Goal: Browse casually: Explore the website without a specific task or goal

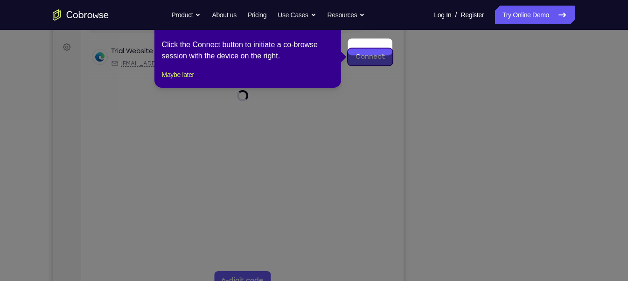
scroll to position [141, 0]
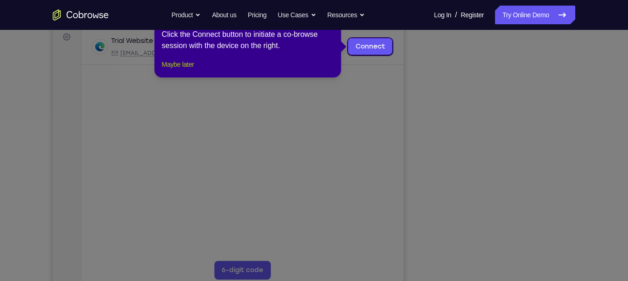
click at [185, 70] on button "Maybe later" at bounding box center [178, 64] width 32 height 11
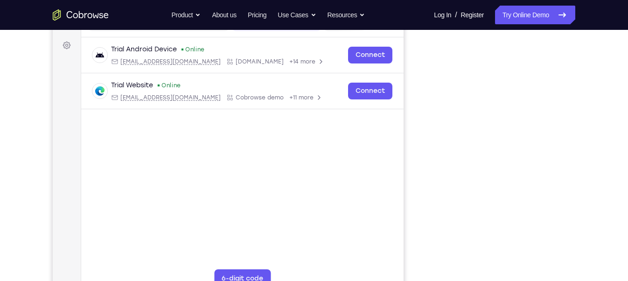
scroll to position [133, 0]
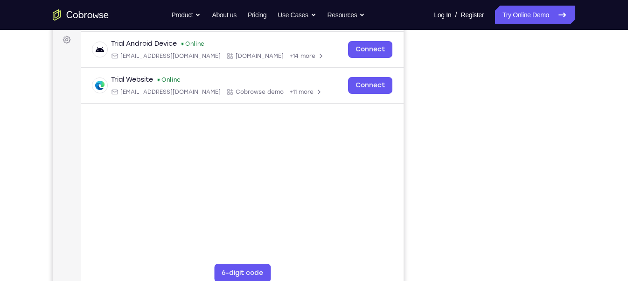
click at [563, 143] on div "Your Support Agent Your Customer Web iOS Android Next Steps We’d be happy to gi…" at bounding box center [313, 199] width 597 height 616
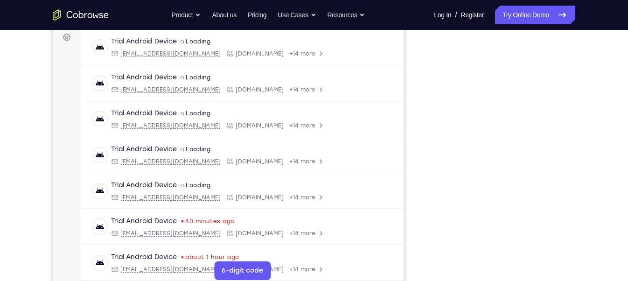
scroll to position [148, 0]
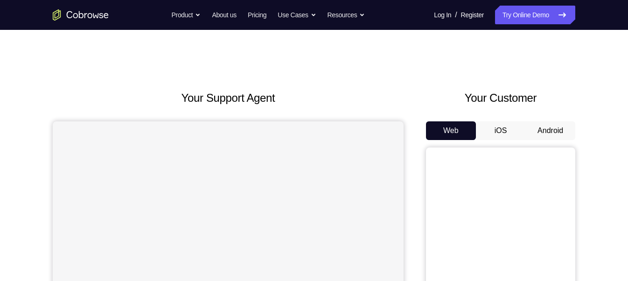
click at [558, 130] on button "Android" at bounding box center [551, 130] width 50 height 19
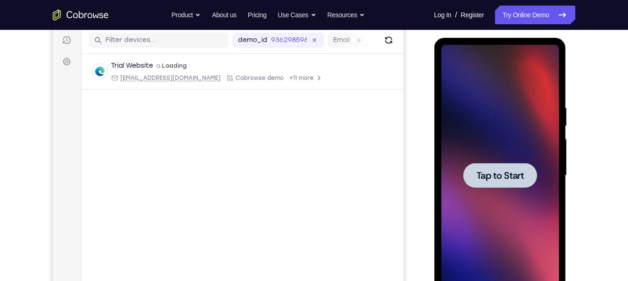
scroll to position [117, 0]
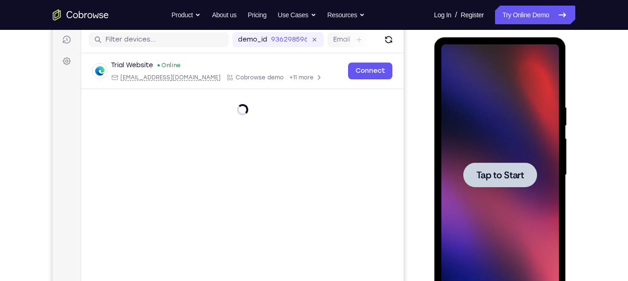
click at [509, 139] on div at bounding box center [500, 174] width 118 height 261
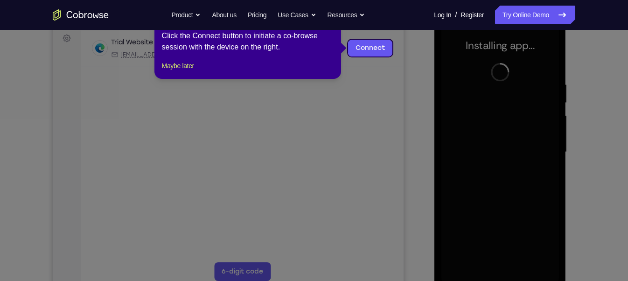
scroll to position [140, 0]
click at [182, 72] on button "Maybe later" at bounding box center [178, 66] width 32 height 11
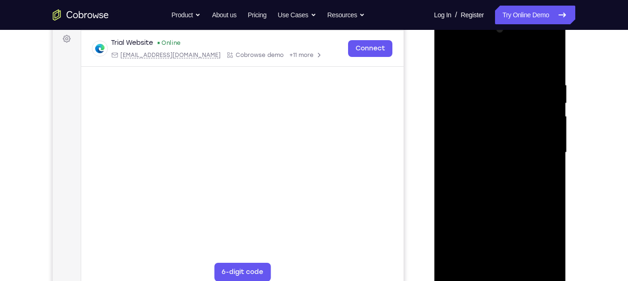
scroll to position [143, 0]
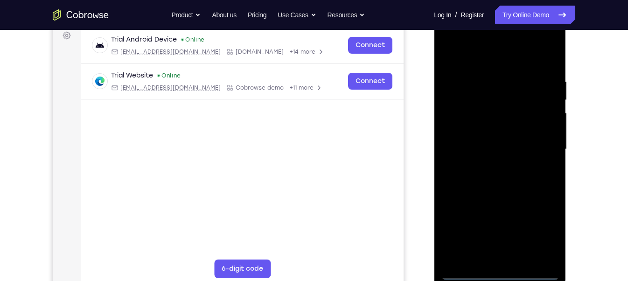
click at [502, 269] on div at bounding box center [500, 149] width 118 height 261
click at [495, 276] on div at bounding box center [500, 149] width 118 height 261
click at [540, 235] on div at bounding box center [500, 149] width 118 height 261
click at [445, 39] on div at bounding box center [500, 149] width 118 height 261
click at [541, 146] on div at bounding box center [500, 149] width 118 height 261
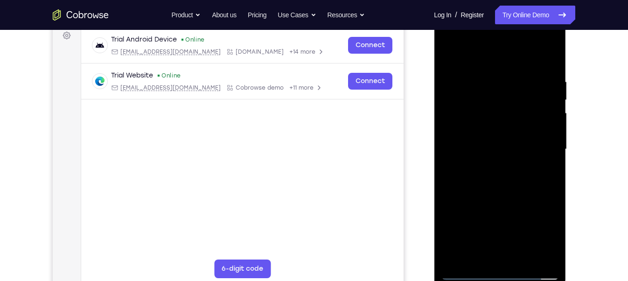
click at [486, 166] on div at bounding box center [500, 149] width 118 height 261
click at [504, 138] on div at bounding box center [500, 149] width 118 height 261
click at [502, 129] on div at bounding box center [500, 149] width 118 height 261
click at [547, 131] on div at bounding box center [500, 149] width 118 height 261
click at [519, 147] on div at bounding box center [500, 149] width 118 height 261
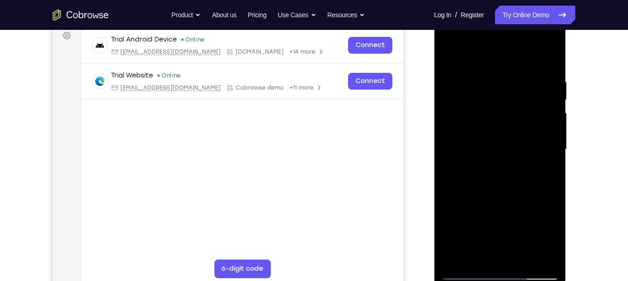
click at [486, 184] on div at bounding box center [500, 149] width 118 height 261
click at [484, 191] on div at bounding box center [500, 149] width 118 height 261
click at [518, 257] on div at bounding box center [500, 149] width 118 height 261
click at [509, 195] on div at bounding box center [500, 149] width 118 height 261
click at [517, 172] on div at bounding box center [500, 149] width 118 height 261
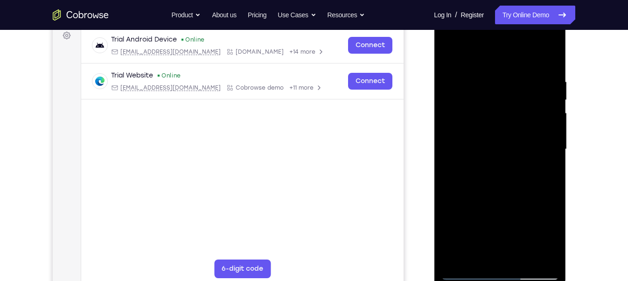
drag, startPoint x: 489, startPoint y: 58, endPoint x: 492, endPoint y: 30, distance: 27.7
click at [492, 30] on div at bounding box center [500, 149] width 118 height 261
click at [481, 248] on div at bounding box center [500, 149] width 118 height 261
click at [475, 254] on div at bounding box center [500, 149] width 118 height 261
click at [477, 170] on div at bounding box center [500, 149] width 118 height 261
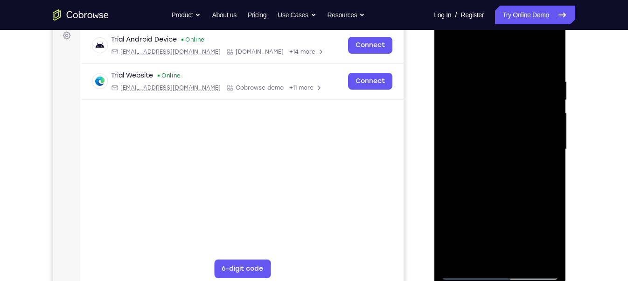
click at [478, 253] on div at bounding box center [500, 149] width 118 height 261
click at [525, 201] on div at bounding box center [500, 149] width 118 height 261
click at [524, 202] on div at bounding box center [500, 149] width 118 height 261
click at [531, 200] on div at bounding box center [500, 149] width 118 height 261
click at [546, 164] on div at bounding box center [500, 149] width 118 height 261
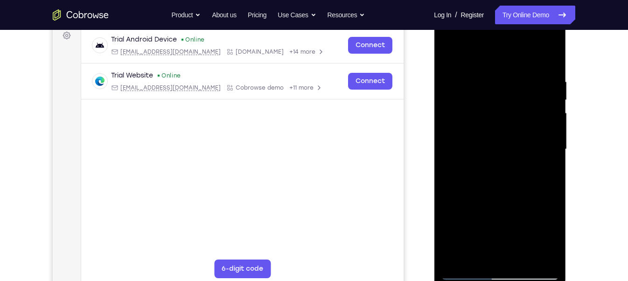
click at [449, 55] on div at bounding box center [500, 149] width 118 height 261
click at [449, 52] on div at bounding box center [500, 149] width 118 height 261
click at [507, 183] on div at bounding box center [500, 149] width 118 height 261
click at [553, 189] on div at bounding box center [500, 149] width 118 height 261
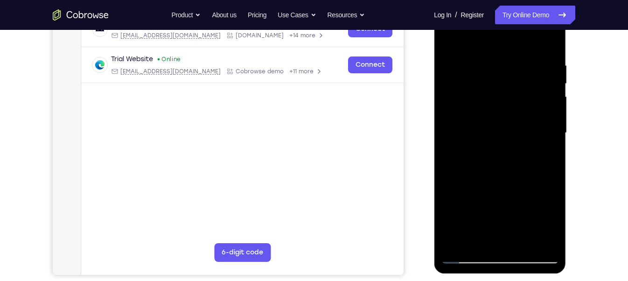
scroll to position [160, 0]
drag, startPoint x: 498, startPoint y: 154, endPoint x: 526, endPoint y: 64, distance: 94.8
click at [526, 64] on div at bounding box center [500, 132] width 118 height 261
drag, startPoint x: 540, startPoint y: 162, endPoint x: 538, endPoint y: 45, distance: 117.2
click at [538, 45] on div at bounding box center [500, 132] width 118 height 261
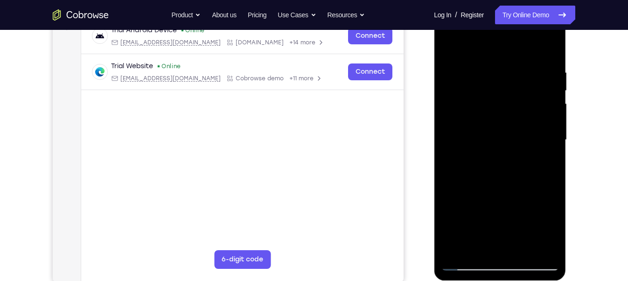
scroll to position [152, 0]
click at [553, 141] on div at bounding box center [500, 140] width 118 height 261
click at [553, 144] on div at bounding box center [500, 140] width 118 height 261
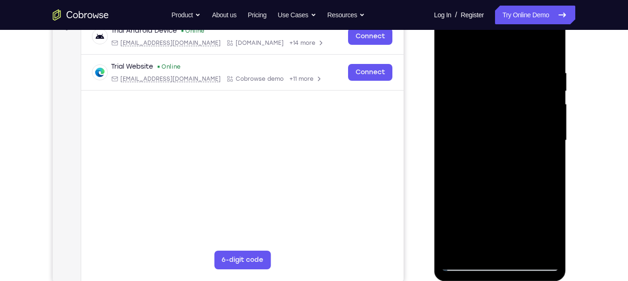
click at [553, 144] on div at bounding box center [500, 140] width 118 height 261
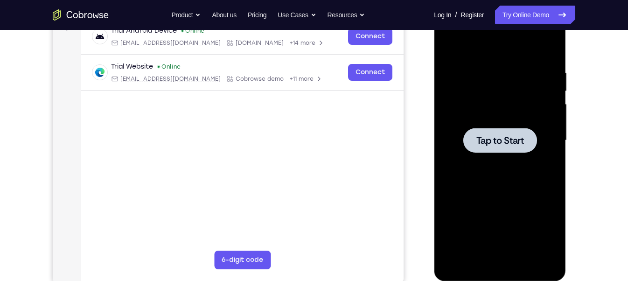
click at [525, 144] on div at bounding box center [500, 140] width 74 height 25
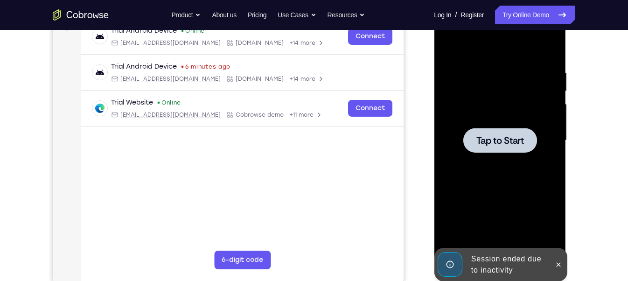
scroll to position [148, 0]
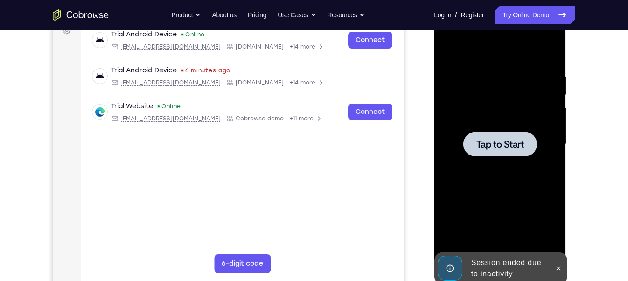
click at [482, 140] on span "Tap to Start" at bounding box center [500, 144] width 48 height 9
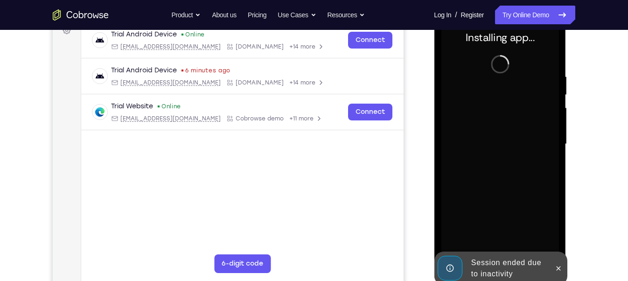
click at [568, 266] on div at bounding box center [500, 143] width 149 height 287
click at [557, 265] on icon at bounding box center [557, 268] width 7 height 7
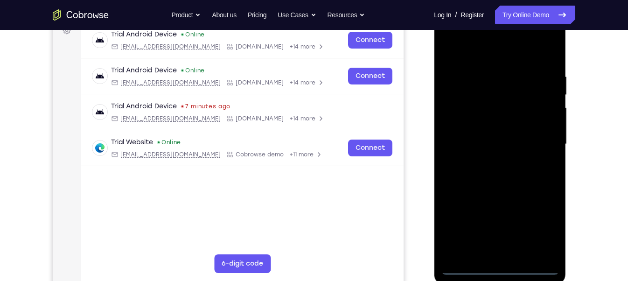
click at [495, 266] on div at bounding box center [500, 144] width 118 height 261
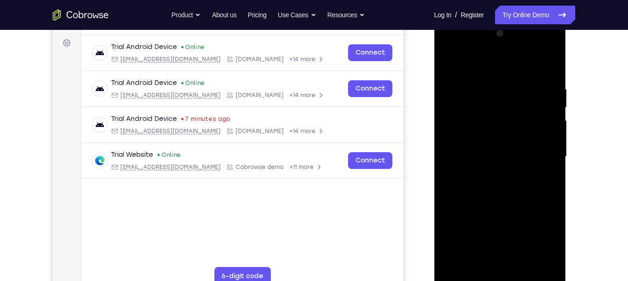
scroll to position [134, 0]
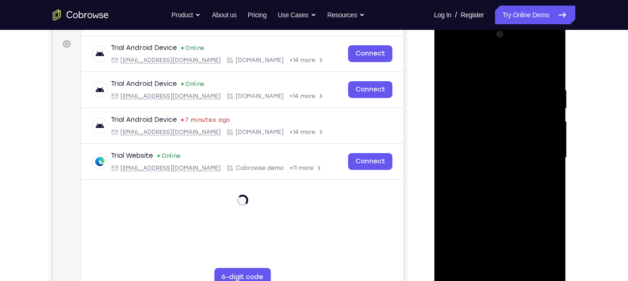
click at [538, 238] on div at bounding box center [500, 157] width 118 height 261
click at [448, 46] on div at bounding box center [500, 157] width 118 height 261
click at [538, 159] on div at bounding box center [500, 157] width 118 height 261
click at [487, 173] on div at bounding box center [500, 157] width 118 height 261
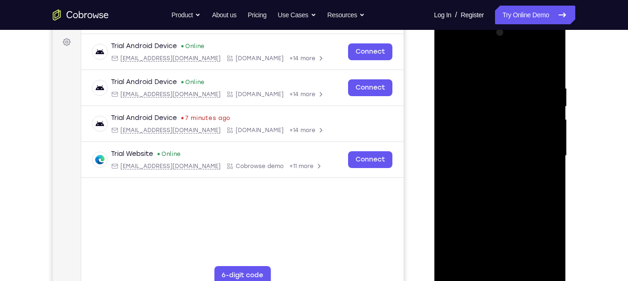
scroll to position [137, 0]
click at [494, 149] on div at bounding box center [500, 155] width 118 height 261
click at [489, 138] on div at bounding box center [500, 155] width 118 height 261
click at [484, 158] on div at bounding box center [500, 155] width 118 height 261
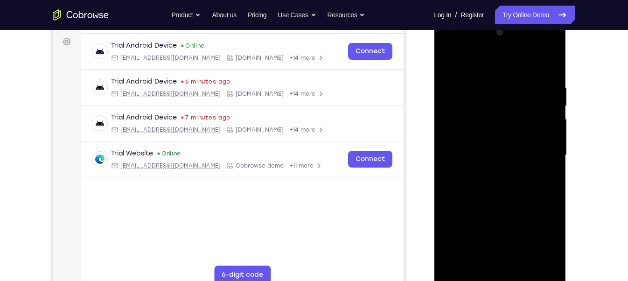
click at [516, 197] on div at bounding box center [500, 155] width 118 height 261
click at [517, 265] on div at bounding box center [500, 155] width 118 height 261
click at [533, 203] on div at bounding box center [500, 155] width 118 height 261
click at [537, 149] on div at bounding box center [500, 155] width 118 height 261
drag, startPoint x: 491, startPoint y: 70, endPoint x: 494, endPoint y: 55, distance: 15.1
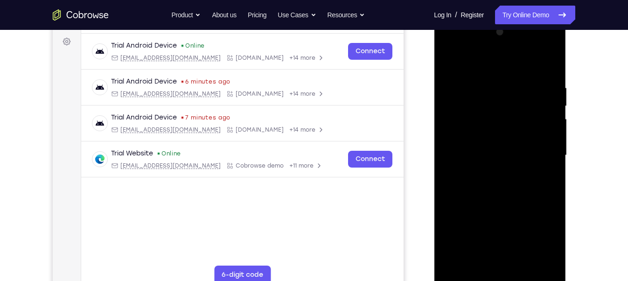
click at [494, 55] on div at bounding box center [500, 155] width 118 height 261
click at [488, 259] on div at bounding box center [500, 155] width 118 height 261
click at [490, 179] on div at bounding box center [500, 155] width 118 height 261
click at [481, 173] on div at bounding box center [500, 155] width 118 height 261
click at [465, 260] on div at bounding box center [500, 155] width 118 height 261
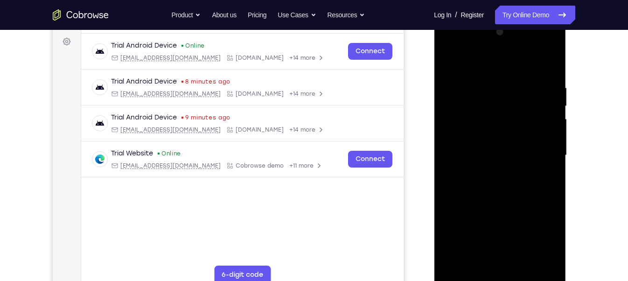
click at [469, 177] on div at bounding box center [500, 155] width 118 height 261
click at [546, 180] on div at bounding box center [500, 155] width 118 height 261
click at [474, 177] on div at bounding box center [500, 155] width 118 height 261
click at [470, 179] on div at bounding box center [500, 155] width 118 height 261
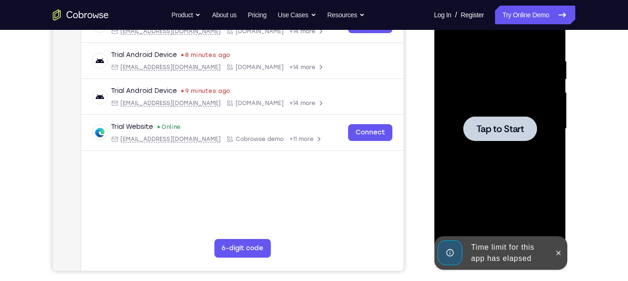
scroll to position [164, 0]
click at [491, 146] on div at bounding box center [500, 128] width 118 height 261
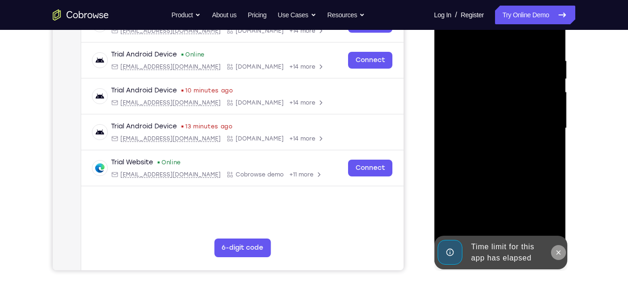
click at [560, 252] on icon at bounding box center [557, 252] width 7 height 7
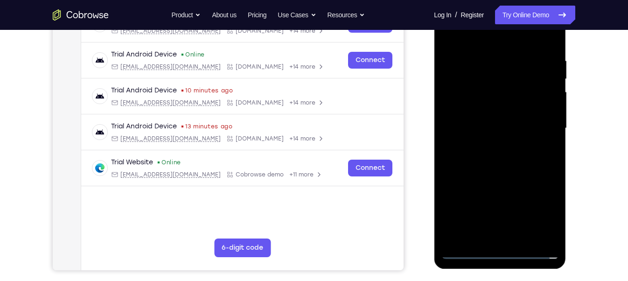
click at [497, 246] on div at bounding box center [500, 128] width 118 height 261
click at [498, 252] on div at bounding box center [500, 128] width 118 height 261
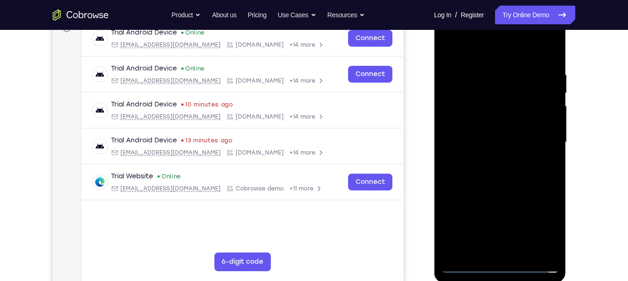
scroll to position [149, 0]
click at [546, 220] on div at bounding box center [500, 142] width 118 height 261
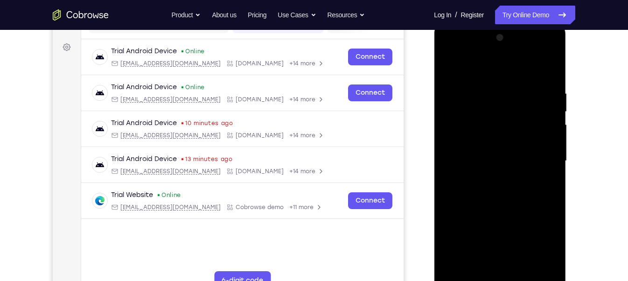
scroll to position [131, 0]
click at [448, 45] on div at bounding box center [500, 161] width 118 height 261
click at [539, 156] on div at bounding box center [500, 161] width 118 height 261
click at [486, 179] on div at bounding box center [500, 161] width 118 height 261
click at [494, 148] on div at bounding box center [500, 161] width 118 height 261
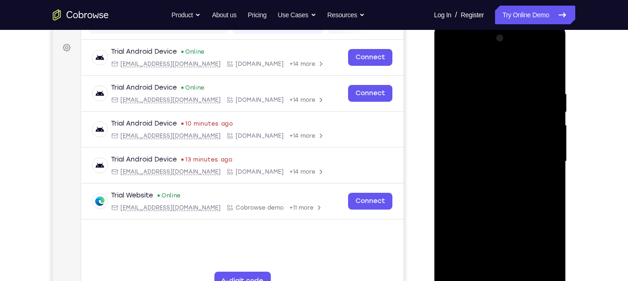
click at [505, 142] on div at bounding box center [500, 161] width 118 height 261
click at [488, 159] on div at bounding box center [500, 161] width 118 height 261
click at [493, 189] on div at bounding box center [500, 161] width 118 height 261
click at [510, 187] on div at bounding box center [500, 161] width 118 height 261
click at [547, 78] on div at bounding box center [500, 161] width 118 height 261
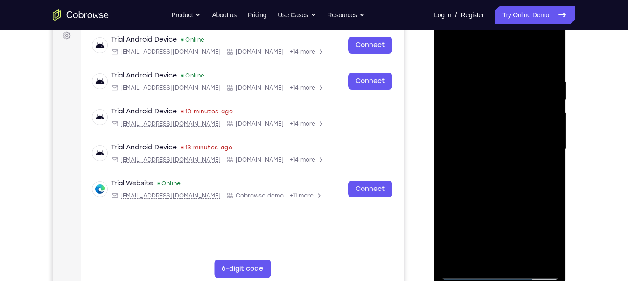
scroll to position [144, 0]
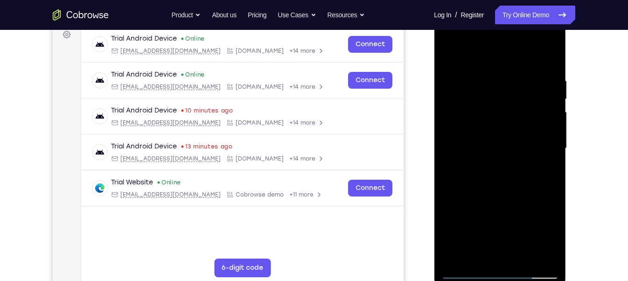
click at [522, 253] on div at bounding box center [500, 148] width 118 height 261
click at [488, 200] on div at bounding box center [500, 148] width 118 height 261
click at [519, 142] on div at bounding box center [500, 148] width 118 height 261
click at [480, 252] on div at bounding box center [500, 148] width 118 height 261
click at [448, 53] on div at bounding box center [500, 148] width 118 height 261
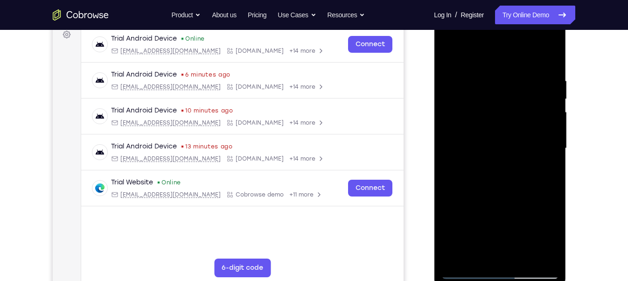
click at [452, 49] on div at bounding box center [500, 148] width 118 height 261
drag, startPoint x: 478, startPoint y: 154, endPoint x: 479, endPoint y: 117, distance: 36.9
click at [479, 117] on div at bounding box center [500, 148] width 118 height 261
drag, startPoint x: 525, startPoint y: 229, endPoint x: 511, endPoint y: 122, distance: 107.9
click at [516, 143] on div at bounding box center [500, 148] width 118 height 261
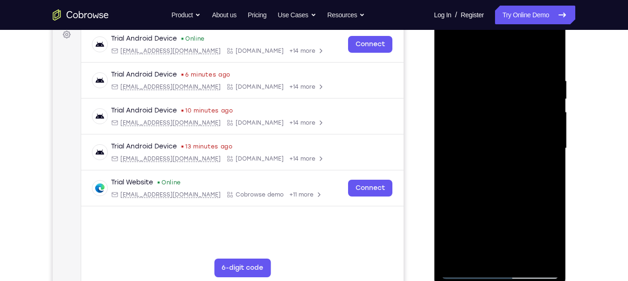
drag, startPoint x: 493, startPoint y: 199, endPoint x: 491, endPoint y: 120, distance: 79.4
click at [492, 120] on div at bounding box center [500, 148] width 118 height 261
drag, startPoint x: 499, startPoint y: 189, endPoint x: 499, endPoint y: 93, distance: 95.7
click at [499, 93] on div at bounding box center [500, 148] width 118 height 261
drag, startPoint x: 510, startPoint y: 157, endPoint x: 512, endPoint y: 202, distance: 44.9
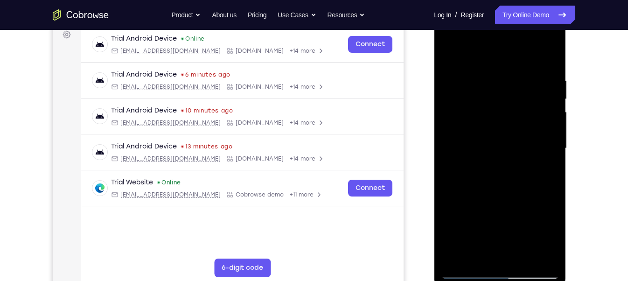
click at [512, 204] on div at bounding box center [500, 148] width 118 height 261
drag, startPoint x: 506, startPoint y: 217, endPoint x: 498, endPoint y: 168, distance: 50.6
click at [499, 172] on div at bounding box center [500, 148] width 118 height 261
drag, startPoint x: 502, startPoint y: 191, endPoint x: 502, endPoint y: 93, distance: 98.5
click at [503, 101] on div at bounding box center [500, 148] width 118 height 261
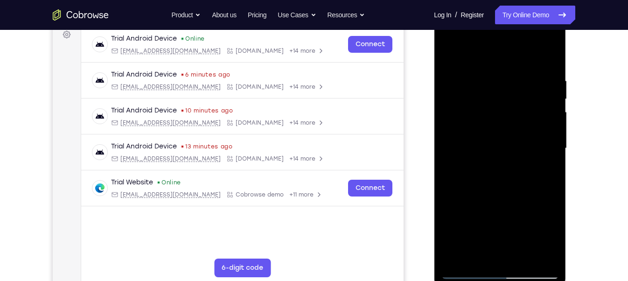
drag, startPoint x: 510, startPoint y: 123, endPoint x: 517, endPoint y: 180, distance: 57.4
click at [517, 180] on div at bounding box center [500, 148] width 118 height 261
drag, startPoint x: 521, startPoint y: 202, endPoint x: 502, endPoint y: 129, distance: 75.3
click at [502, 129] on div at bounding box center [500, 148] width 118 height 261
drag, startPoint x: 525, startPoint y: 189, endPoint x: 504, endPoint y: 83, distance: 108.1
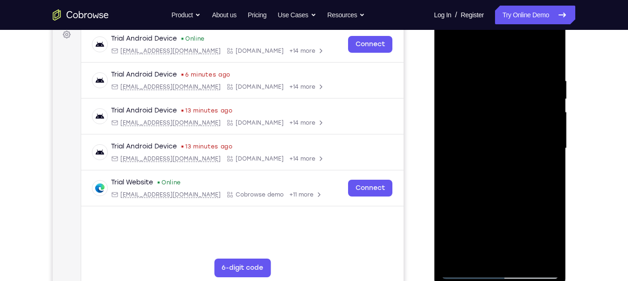
click at [504, 83] on div at bounding box center [500, 148] width 118 height 261
drag, startPoint x: 503, startPoint y: 140, endPoint x: 499, endPoint y: 101, distance: 39.4
click at [499, 101] on div at bounding box center [500, 148] width 118 height 261
drag, startPoint x: 513, startPoint y: 154, endPoint x: 518, endPoint y: 195, distance: 41.3
click at [518, 195] on div at bounding box center [500, 148] width 118 height 261
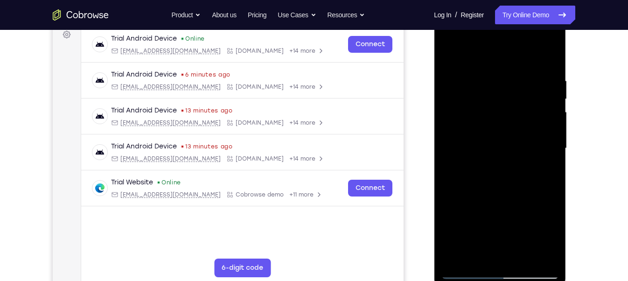
click at [531, 245] on div at bounding box center [500, 148] width 118 height 261
click at [551, 120] on div at bounding box center [500, 148] width 118 height 261
click at [555, 124] on div at bounding box center [500, 148] width 118 height 261
drag, startPoint x: 524, startPoint y: 131, endPoint x: 539, endPoint y: 160, distance: 32.8
click at [539, 160] on div at bounding box center [500, 148] width 118 height 261
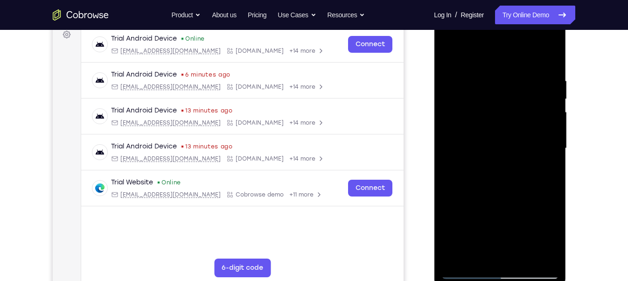
click at [550, 152] on div at bounding box center [500, 148] width 118 height 261
click at [553, 149] on div at bounding box center [500, 148] width 118 height 261
drag, startPoint x: 508, startPoint y: 198, endPoint x: 487, endPoint y: 127, distance: 74.3
click at [487, 127] on div at bounding box center [500, 148] width 118 height 261
drag, startPoint x: 528, startPoint y: 203, endPoint x: 496, endPoint y: 106, distance: 102.3
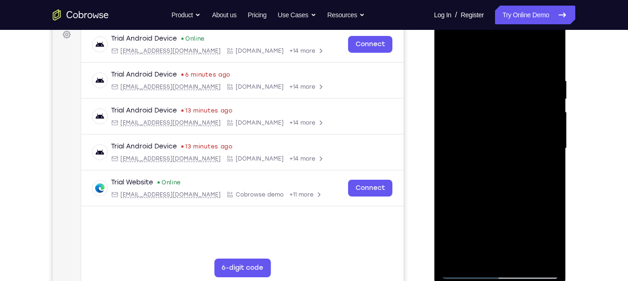
click at [496, 106] on div at bounding box center [500, 148] width 118 height 261
drag, startPoint x: 501, startPoint y: 217, endPoint x: 488, endPoint y: 121, distance: 96.6
click at [488, 121] on div at bounding box center [500, 148] width 118 height 261
click at [522, 259] on div at bounding box center [500, 148] width 118 height 261
click at [506, 140] on div at bounding box center [500, 148] width 118 height 261
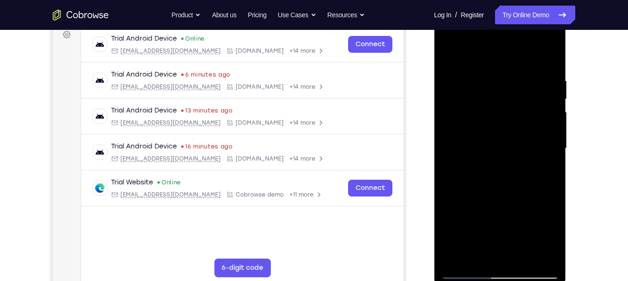
click at [483, 238] on div at bounding box center [500, 148] width 118 height 261
click at [497, 235] on div at bounding box center [500, 148] width 118 height 261
click at [481, 169] on div at bounding box center [500, 148] width 118 height 261
click at [478, 248] on div at bounding box center [500, 148] width 118 height 261
click at [460, 257] on div at bounding box center [500, 148] width 118 height 261
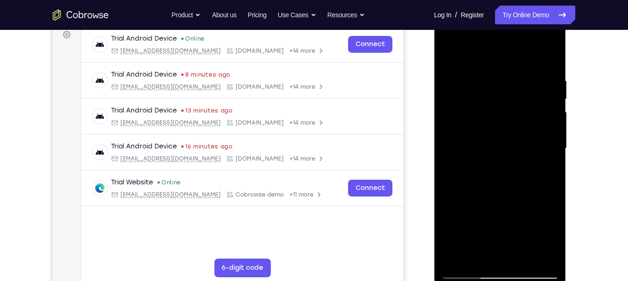
click at [449, 53] on div at bounding box center [500, 148] width 118 height 261
click at [450, 55] on div at bounding box center [500, 148] width 118 height 261
drag, startPoint x: 523, startPoint y: 203, endPoint x: 521, endPoint y: 221, distance: 17.8
click at [522, 218] on div at bounding box center [500, 148] width 118 height 261
click at [524, 256] on div at bounding box center [500, 148] width 118 height 261
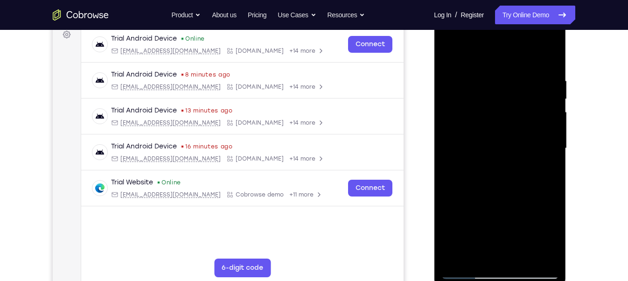
click at [456, 163] on div at bounding box center [500, 148] width 118 height 261
click at [477, 51] on div at bounding box center [500, 148] width 118 height 261
click at [492, 141] on div at bounding box center [500, 148] width 118 height 261
click at [547, 165] on div at bounding box center [500, 148] width 118 height 261
click at [545, 191] on div at bounding box center [500, 148] width 118 height 261
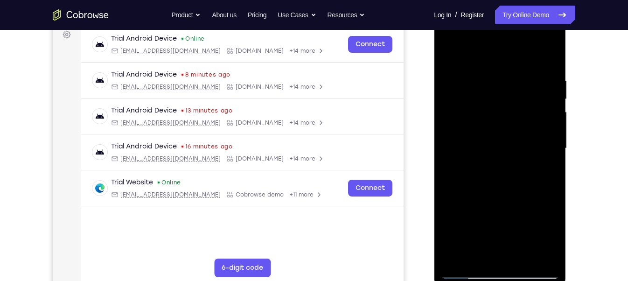
scroll to position [125, 0]
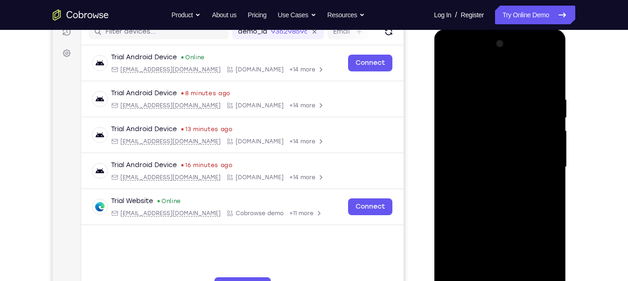
click at [547, 152] on div at bounding box center [500, 166] width 118 height 261
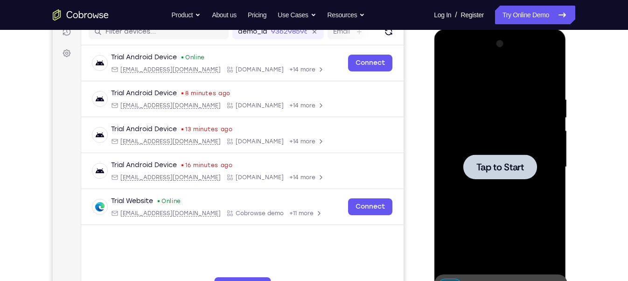
click at [547, 152] on div at bounding box center [500, 166] width 118 height 261
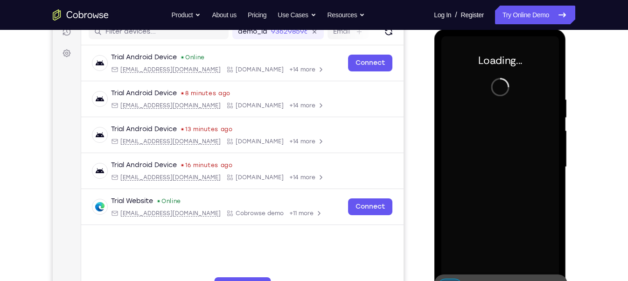
scroll to position [162, 0]
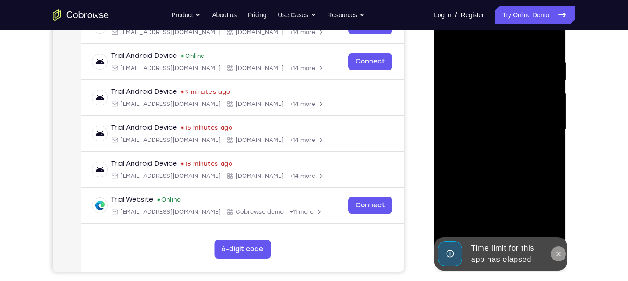
click at [562, 255] on button at bounding box center [558, 253] width 15 height 15
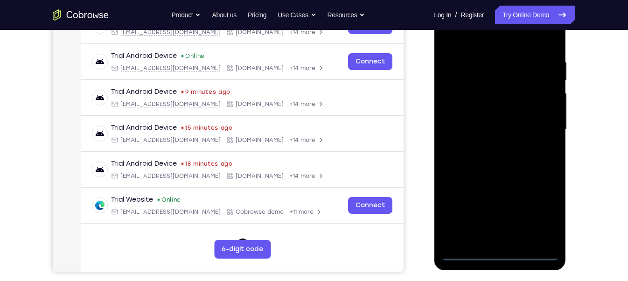
click at [500, 253] on div at bounding box center [500, 129] width 118 height 261
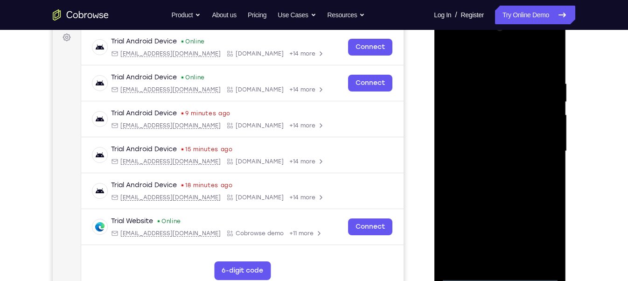
scroll to position [140, 0]
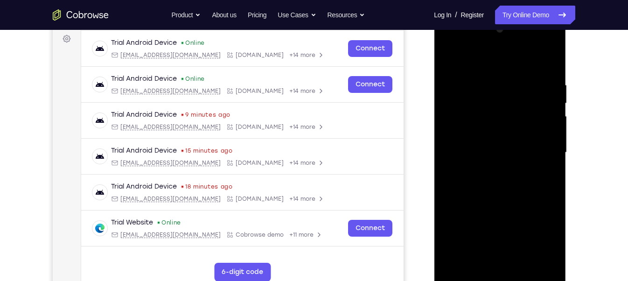
click at [541, 235] on div at bounding box center [500, 152] width 118 height 261
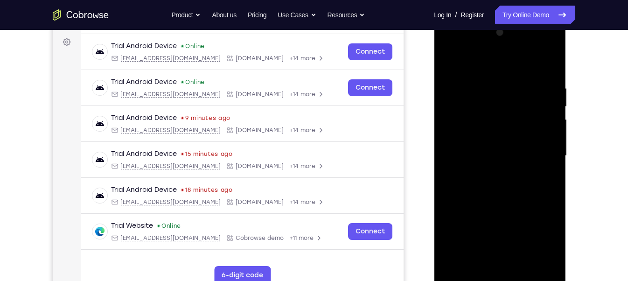
click at [455, 38] on div at bounding box center [500, 155] width 118 height 261
click at [447, 44] on div at bounding box center [500, 155] width 118 height 261
click at [462, 130] on div at bounding box center [500, 155] width 118 height 261
click at [470, 155] on div at bounding box center [500, 155] width 118 height 261
click at [470, 145] on div at bounding box center [500, 155] width 118 height 261
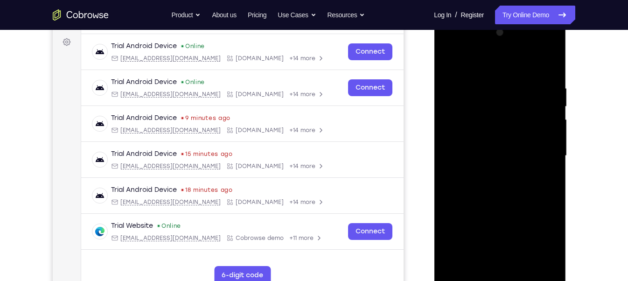
click at [472, 163] on div at bounding box center [500, 155] width 118 height 261
drag, startPoint x: 480, startPoint y: 76, endPoint x: 492, endPoint y: 33, distance: 44.3
click at [492, 33] on div at bounding box center [500, 155] width 118 height 261
click at [478, 145] on div at bounding box center [500, 155] width 118 height 261
drag, startPoint x: 483, startPoint y: 66, endPoint x: 480, endPoint y: 45, distance: 21.2
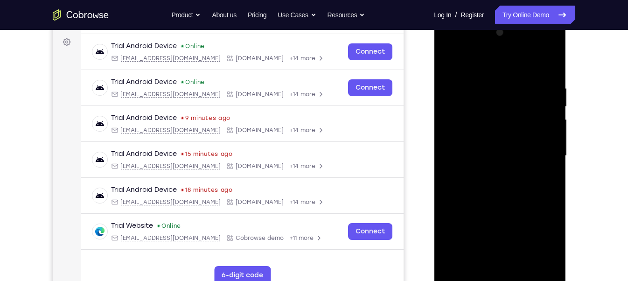
click at [483, 54] on div at bounding box center [500, 155] width 118 height 261
click at [485, 144] on div at bounding box center [500, 155] width 118 height 261
click at [485, 180] on div at bounding box center [500, 155] width 118 height 261
drag, startPoint x: 515, startPoint y: 206, endPoint x: 513, endPoint y: 123, distance: 83.1
click at [514, 122] on div at bounding box center [500, 155] width 118 height 261
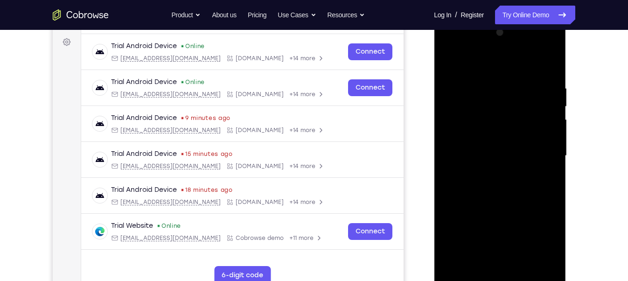
drag, startPoint x: 518, startPoint y: 203, endPoint x: 524, endPoint y: 145, distance: 58.1
click at [524, 145] on div at bounding box center [500, 155] width 118 height 261
click at [542, 211] on div at bounding box center [500, 155] width 118 height 261
click at [499, 159] on div at bounding box center [500, 155] width 118 height 261
drag, startPoint x: 526, startPoint y: 133, endPoint x: 523, endPoint y: 184, distance: 50.9
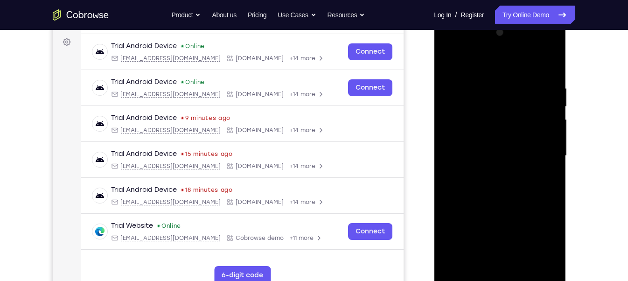
click at [523, 184] on div at bounding box center [500, 155] width 118 height 261
drag, startPoint x: 483, startPoint y: 132, endPoint x: 481, endPoint y: 173, distance: 41.6
click at [481, 173] on div at bounding box center [500, 155] width 118 height 261
click at [470, 70] on div at bounding box center [500, 155] width 118 height 261
click at [519, 152] on div at bounding box center [500, 155] width 118 height 261
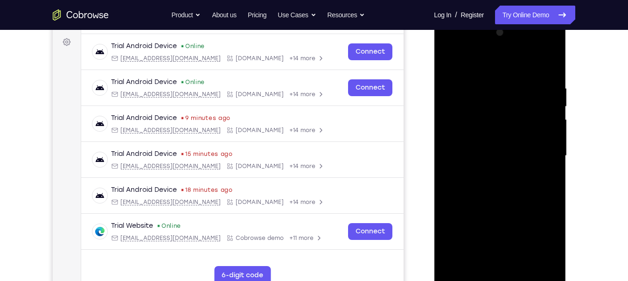
click at [544, 109] on div at bounding box center [500, 155] width 118 height 261
drag, startPoint x: 517, startPoint y: 187, endPoint x: 507, endPoint y: 105, distance: 82.3
click at [507, 105] on div at bounding box center [500, 155] width 118 height 261
drag, startPoint x: 496, startPoint y: 205, endPoint x: 501, endPoint y: 113, distance: 92.5
click at [501, 113] on div at bounding box center [500, 155] width 118 height 261
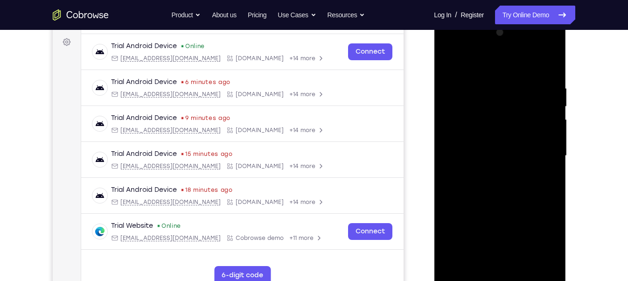
drag, startPoint x: 494, startPoint y: 201, endPoint x: 488, endPoint y: 239, distance: 38.3
click at [488, 239] on div at bounding box center [500, 155] width 118 height 261
click at [531, 139] on div at bounding box center [500, 155] width 118 height 261
click at [529, 245] on div at bounding box center [500, 155] width 118 height 261
click at [554, 63] on div at bounding box center [500, 155] width 118 height 261
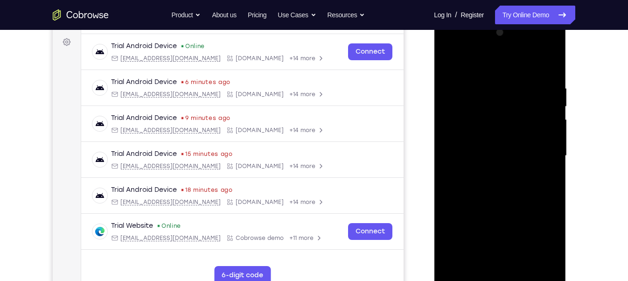
drag, startPoint x: 508, startPoint y: 210, endPoint x: 494, endPoint y: 253, distance: 45.6
click at [494, 253] on div at bounding box center [500, 155] width 118 height 261
click at [550, 57] on div at bounding box center [500, 155] width 118 height 261
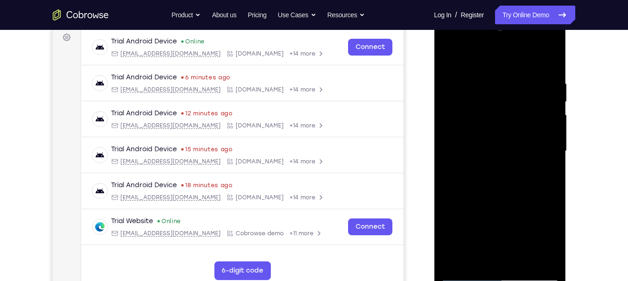
scroll to position [140, 0]
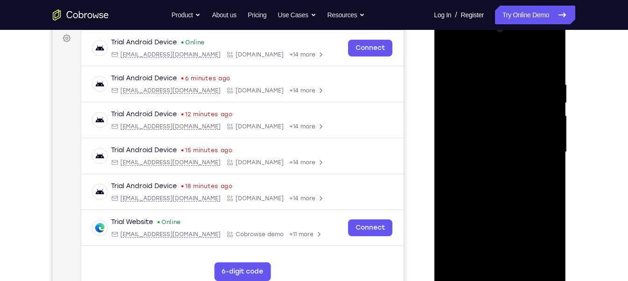
drag, startPoint x: 479, startPoint y: 136, endPoint x: 506, endPoint y: 131, distance: 27.6
click at [506, 131] on div at bounding box center [500, 151] width 118 height 261
click at [506, 134] on div at bounding box center [500, 151] width 118 height 261
click at [448, 160] on div at bounding box center [500, 151] width 118 height 261
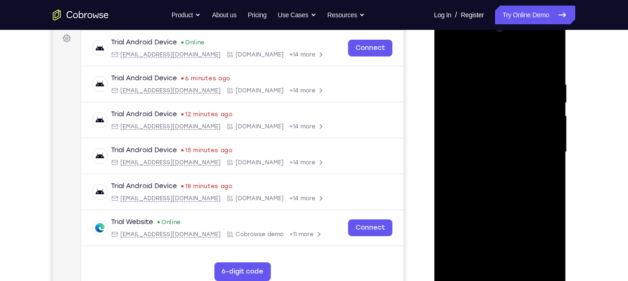
click at [448, 160] on div at bounding box center [500, 151] width 118 height 261
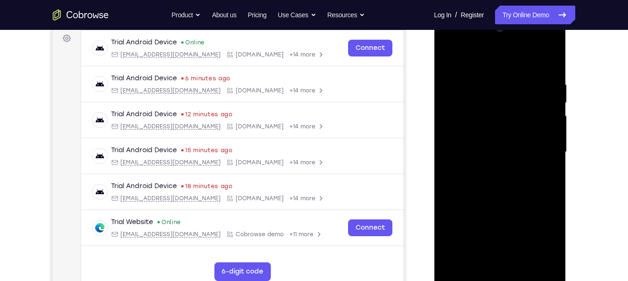
click at [448, 160] on div at bounding box center [500, 151] width 118 height 261
click at [447, 160] on div at bounding box center [500, 151] width 118 height 261
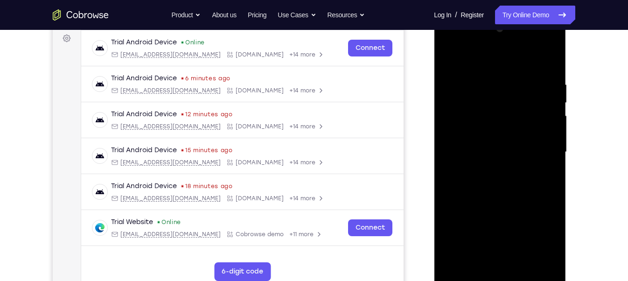
click at [447, 160] on div at bounding box center [500, 151] width 118 height 261
click at [449, 158] on div at bounding box center [500, 151] width 118 height 261
click at [449, 61] on div at bounding box center [500, 151] width 118 height 261
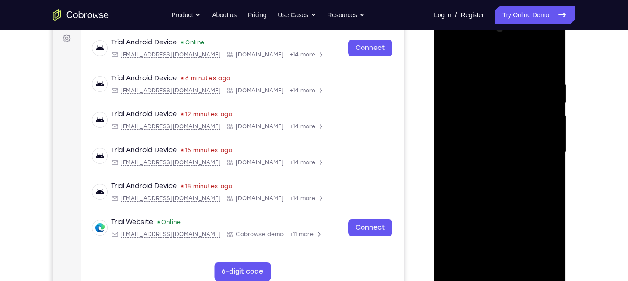
drag, startPoint x: 512, startPoint y: 199, endPoint x: 499, endPoint y: 92, distance: 107.6
click at [499, 92] on div at bounding box center [500, 151] width 118 height 261
drag, startPoint x: 508, startPoint y: 220, endPoint x: 490, endPoint y: 135, distance: 86.9
click at [491, 140] on div at bounding box center [500, 151] width 118 height 261
drag, startPoint x: 497, startPoint y: 208, endPoint x: 493, endPoint y: 102, distance: 106.0
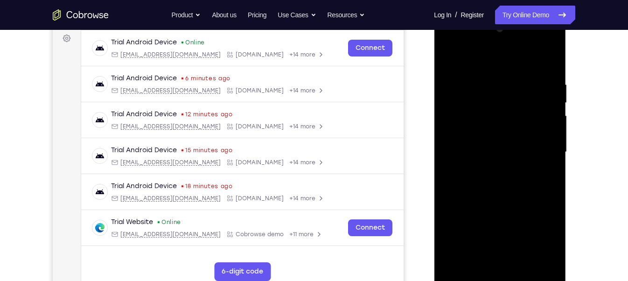
click at [493, 102] on div at bounding box center [500, 151] width 118 height 261
drag, startPoint x: 505, startPoint y: 163, endPoint x: 499, endPoint y: 120, distance: 42.8
click at [499, 120] on div at bounding box center [500, 151] width 118 height 261
click at [497, 114] on div at bounding box center [500, 151] width 118 height 261
click at [473, 259] on div at bounding box center [500, 151] width 118 height 261
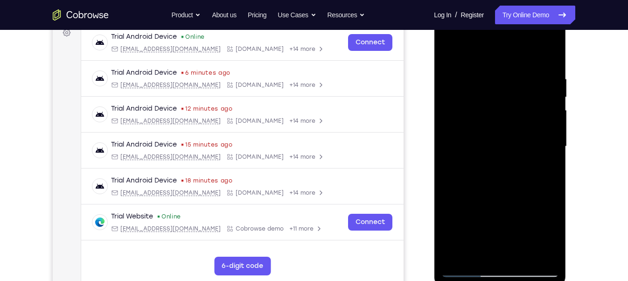
scroll to position [145, 0]
click at [552, 52] on div at bounding box center [500, 146] width 118 height 261
drag, startPoint x: 512, startPoint y: 197, endPoint x: 509, endPoint y: 137, distance: 60.7
click at [509, 137] on div at bounding box center [500, 146] width 118 height 261
click at [517, 203] on div at bounding box center [500, 146] width 118 height 261
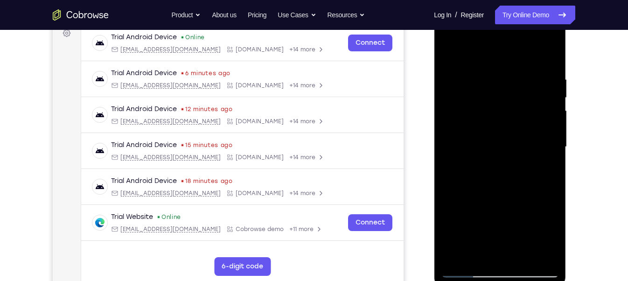
drag, startPoint x: 492, startPoint y: 205, endPoint x: 490, endPoint y: 150, distance: 55.6
click at [490, 150] on div at bounding box center [500, 146] width 118 height 261
drag, startPoint x: 493, startPoint y: 197, endPoint x: 493, endPoint y: 147, distance: 49.5
click at [493, 147] on div at bounding box center [500, 146] width 118 height 261
drag, startPoint x: 477, startPoint y: 210, endPoint x: 477, endPoint y: 173, distance: 37.3
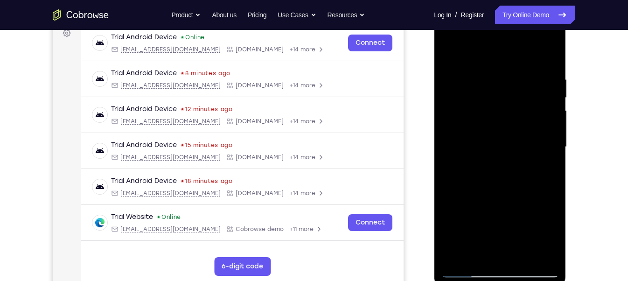
click at [477, 173] on div at bounding box center [500, 146] width 118 height 261
click at [509, 194] on div at bounding box center [500, 146] width 118 height 261
click at [491, 190] on div at bounding box center [500, 146] width 118 height 261
click at [495, 193] on div at bounding box center [500, 146] width 118 height 261
drag, startPoint x: 547, startPoint y: 157, endPoint x: 540, endPoint y: 222, distance: 65.4
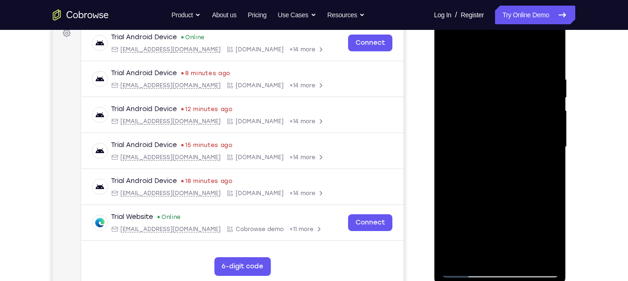
click at [540, 222] on div at bounding box center [500, 146] width 118 height 261
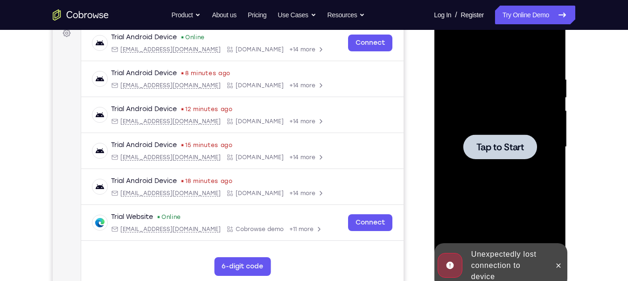
click at [508, 153] on div at bounding box center [500, 146] width 74 height 25
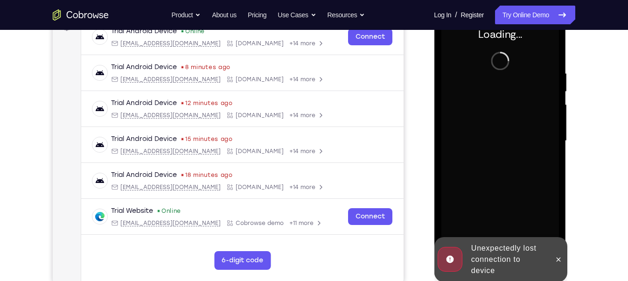
scroll to position [152, 0]
click at [554, 253] on button at bounding box center [558, 259] width 15 height 15
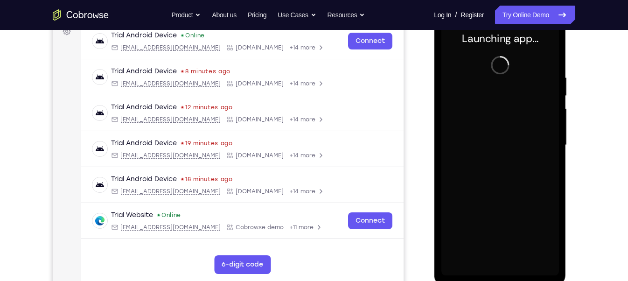
scroll to position [148, 0]
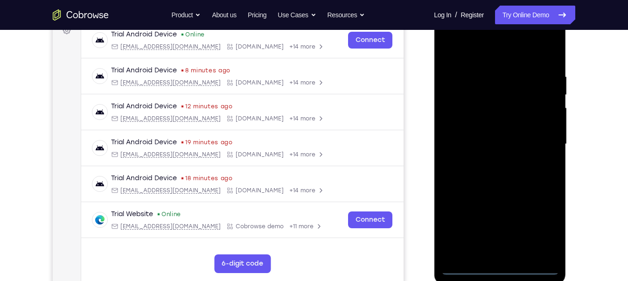
click at [498, 268] on div at bounding box center [500, 144] width 118 height 261
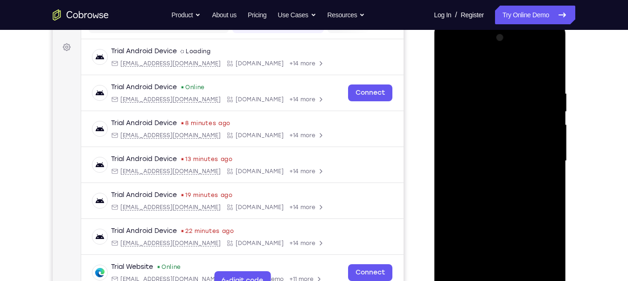
scroll to position [132, 0]
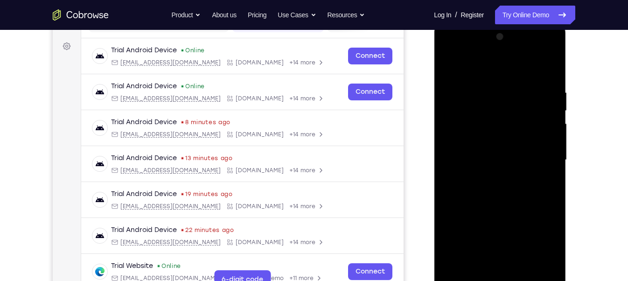
click at [541, 245] on div at bounding box center [500, 159] width 118 height 261
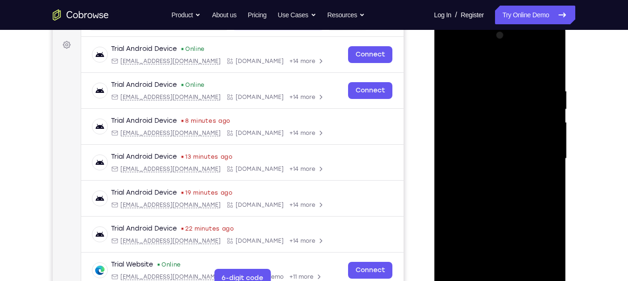
click at [485, 87] on div at bounding box center [500, 158] width 118 height 261
click at [452, 51] on div at bounding box center [500, 158] width 118 height 261
click at [542, 153] on div at bounding box center [500, 158] width 118 height 261
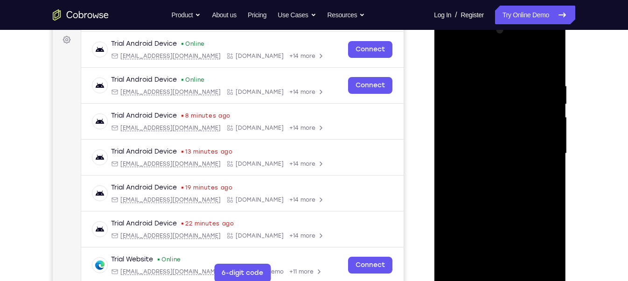
scroll to position [139, 0]
click at [489, 170] on div at bounding box center [500, 153] width 118 height 261
click at [508, 143] on div at bounding box center [500, 153] width 118 height 261
click at [498, 138] on div at bounding box center [500, 153] width 118 height 261
click at [488, 151] on div at bounding box center [500, 153] width 118 height 261
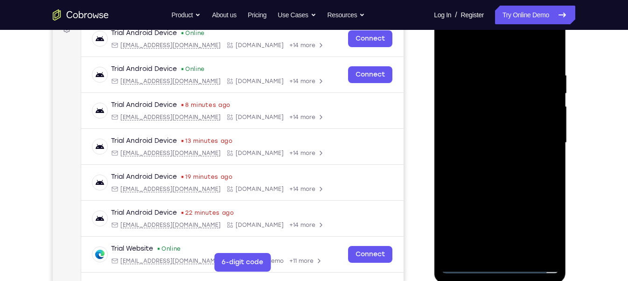
scroll to position [149, 0]
click at [460, 183] on div at bounding box center [500, 143] width 118 height 261
click at [522, 252] on div at bounding box center [500, 143] width 118 height 261
click at [502, 188] on div at bounding box center [500, 143] width 118 height 261
click at [524, 141] on div at bounding box center [500, 143] width 118 height 261
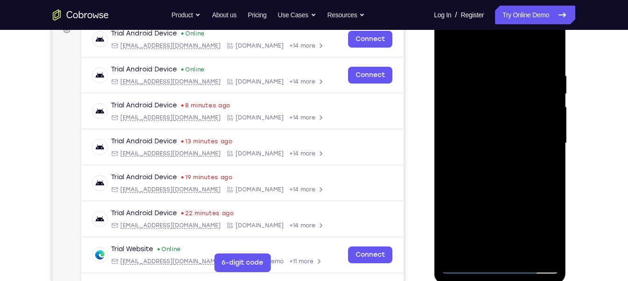
drag, startPoint x: 498, startPoint y: 59, endPoint x: 500, endPoint y: 7, distance: 52.8
click at [500, 7] on div at bounding box center [500, 145] width 132 height 278
click at [502, 231] on div at bounding box center [500, 143] width 118 height 261
click at [514, 231] on div at bounding box center [500, 143] width 118 height 261
click at [482, 247] on div at bounding box center [500, 143] width 118 height 261
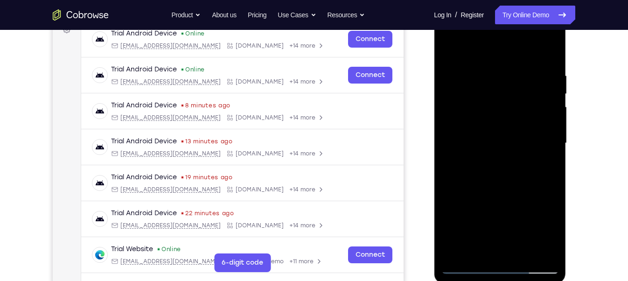
click at [476, 250] on div at bounding box center [500, 143] width 118 height 261
click at [525, 193] on div at bounding box center [500, 143] width 118 height 261
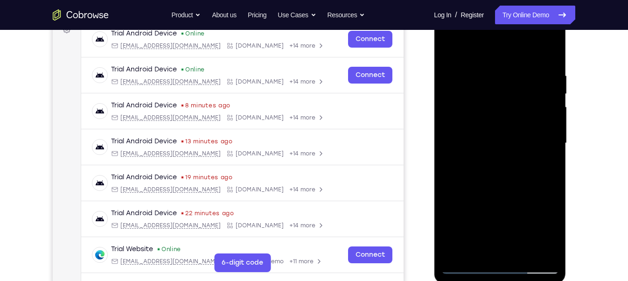
click at [499, 209] on div at bounding box center [500, 143] width 118 height 261
click at [546, 159] on div at bounding box center [500, 143] width 118 height 261
click at [449, 50] on div at bounding box center [500, 143] width 118 height 261
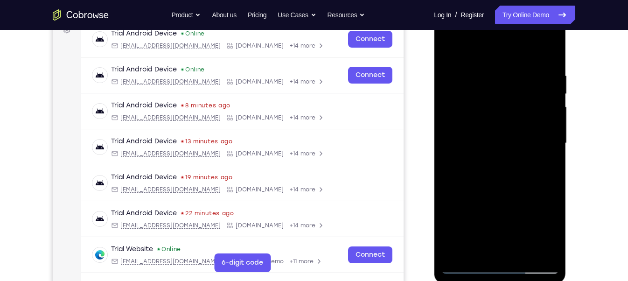
click at [450, 49] on div at bounding box center [500, 143] width 118 height 261
drag, startPoint x: 496, startPoint y: 152, endPoint x: 496, endPoint y: 121, distance: 30.8
click at [496, 121] on div at bounding box center [500, 143] width 118 height 261
drag, startPoint x: 513, startPoint y: 224, endPoint x: 506, endPoint y: 189, distance: 35.3
click at [506, 189] on div at bounding box center [500, 143] width 118 height 261
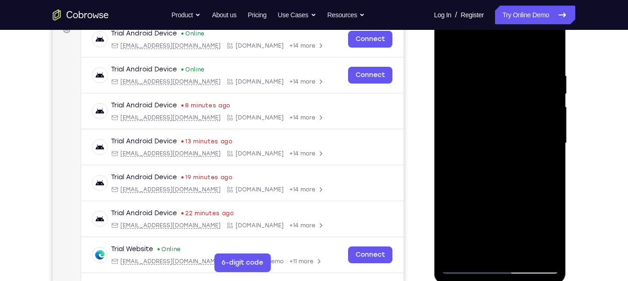
click at [514, 224] on div at bounding box center [500, 143] width 118 height 261
drag, startPoint x: 523, startPoint y: 212, endPoint x: 522, endPoint y: 126, distance: 86.3
click at [522, 126] on div at bounding box center [500, 143] width 118 height 261
drag, startPoint x: 506, startPoint y: 221, endPoint x: 509, endPoint y: 130, distance: 91.0
click at [509, 130] on div at bounding box center [500, 143] width 118 height 261
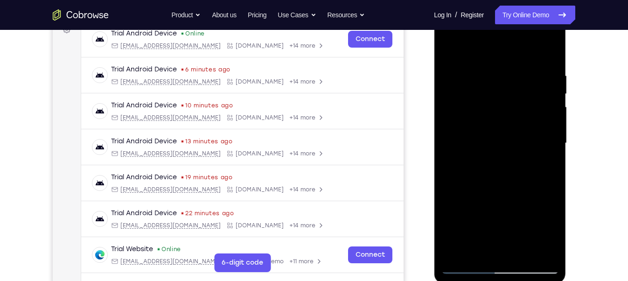
click at [553, 138] on div at bounding box center [500, 143] width 118 height 261
click at [552, 142] on div at bounding box center [500, 143] width 118 height 261
click at [476, 252] on div at bounding box center [500, 143] width 118 height 261
click at [520, 49] on div at bounding box center [500, 143] width 118 height 261
drag, startPoint x: 487, startPoint y: 144, endPoint x: 489, endPoint y: 93, distance: 50.9
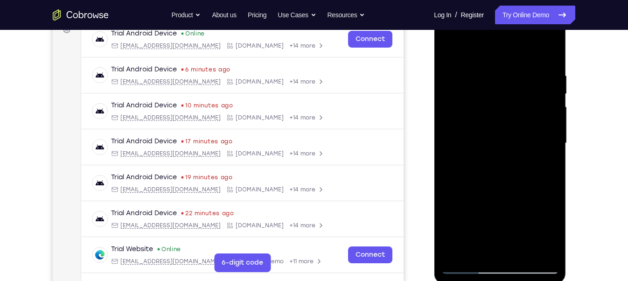
click at [489, 93] on div at bounding box center [500, 143] width 118 height 261
drag, startPoint x: 487, startPoint y: 93, endPoint x: 481, endPoint y: 168, distance: 74.9
click at [481, 168] on div at bounding box center [500, 143] width 118 height 261
click at [485, 78] on div at bounding box center [500, 143] width 118 height 261
click at [455, 141] on div at bounding box center [500, 143] width 118 height 261
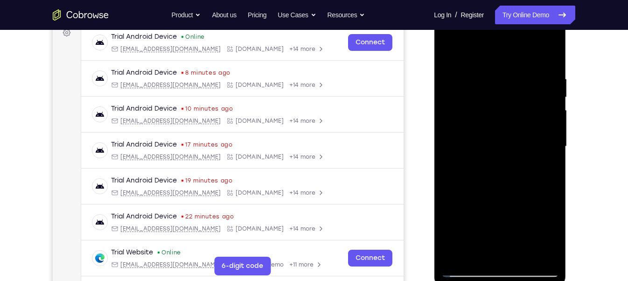
scroll to position [145, 0]
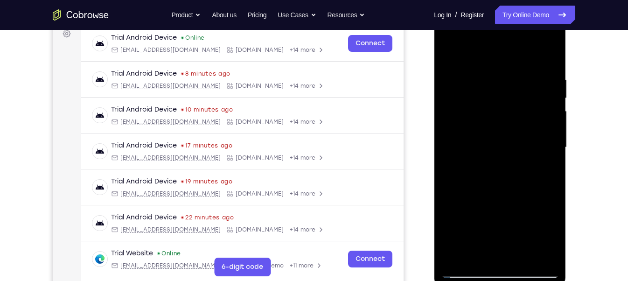
click at [460, 141] on div at bounding box center [500, 147] width 118 height 261
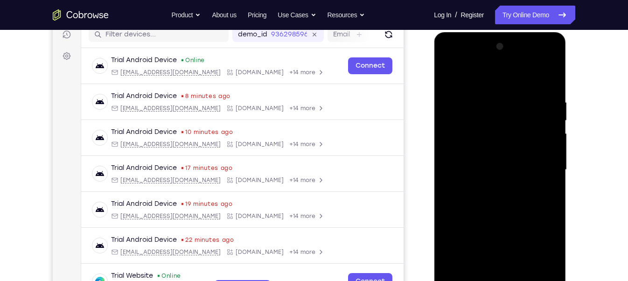
scroll to position [122, 0]
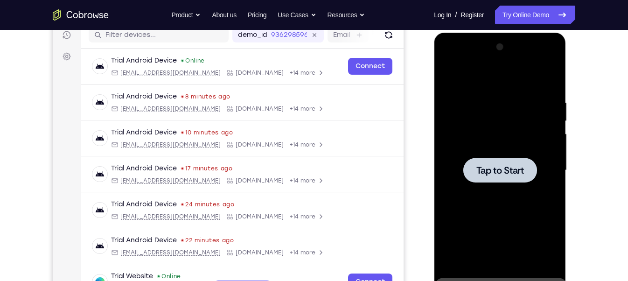
click at [487, 151] on div at bounding box center [500, 170] width 118 height 261
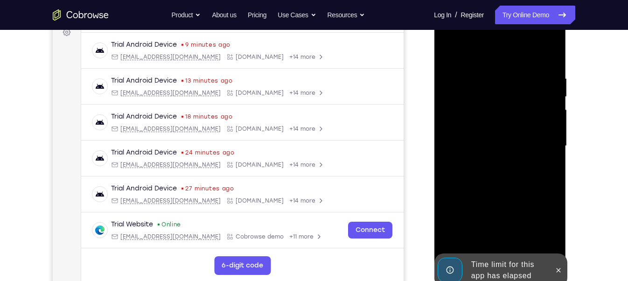
scroll to position [144, 0]
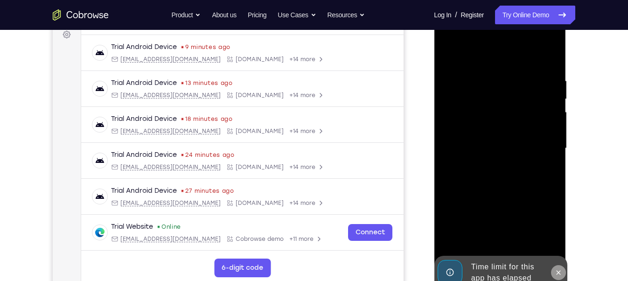
click at [558, 273] on icon at bounding box center [557, 272] width 7 height 7
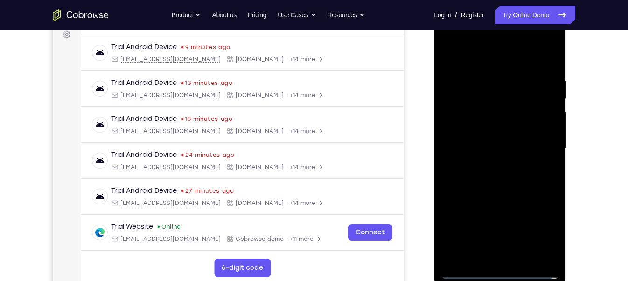
click at [504, 276] on div at bounding box center [500, 148] width 118 height 261
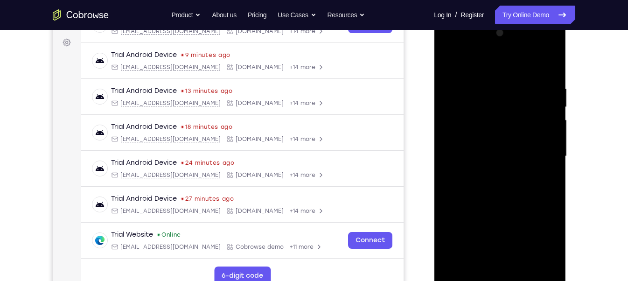
scroll to position [140, 0]
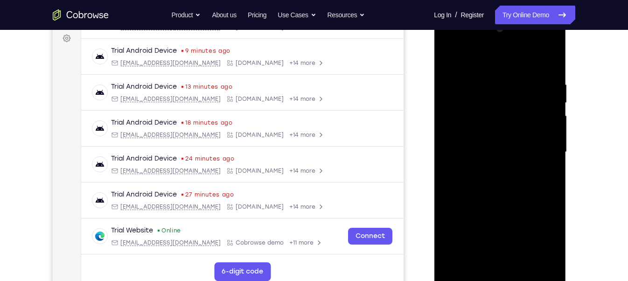
click at [545, 232] on div at bounding box center [500, 151] width 118 height 261
click at [450, 42] on div at bounding box center [500, 151] width 118 height 261
click at [545, 150] on div at bounding box center [500, 151] width 118 height 261
click at [490, 169] on div at bounding box center [500, 151] width 118 height 261
click at [519, 142] on div at bounding box center [500, 151] width 118 height 261
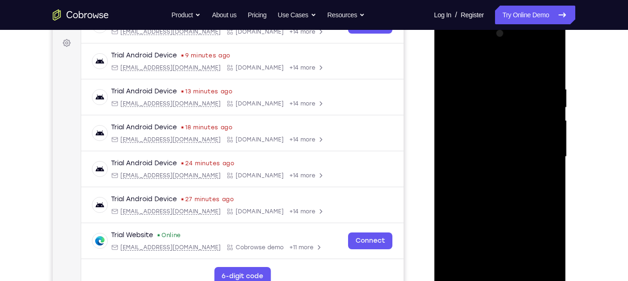
scroll to position [136, 0]
click at [521, 117] on div at bounding box center [500, 156] width 118 height 261
click at [506, 138] on div at bounding box center [500, 156] width 118 height 261
click at [496, 150] on div at bounding box center [500, 156] width 118 height 261
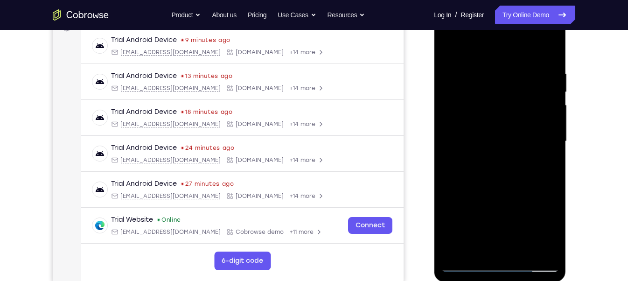
scroll to position [144, 0]
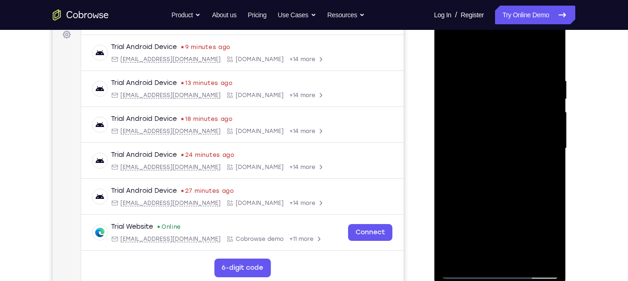
click at [491, 181] on div at bounding box center [500, 148] width 118 height 261
click at [526, 189] on div at bounding box center [500, 148] width 118 height 261
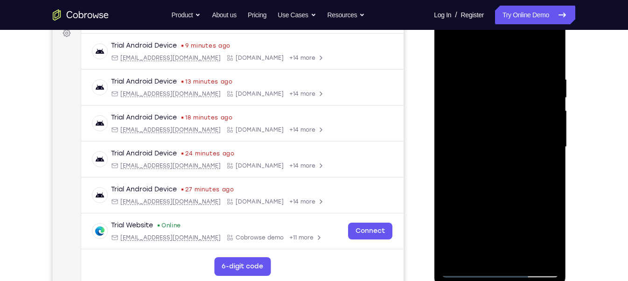
scroll to position [146, 0]
click at [478, 253] on div at bounding box center [500, 146] width 118 height 261
click at [494, 55] on div at bounding box center [500, 146] width 118 height 261
click at [485, 80] on div at bounding box center [500, 146] width 118 height 261
click at [458, 139] on div at bounding box center [500, 146] width 118 height 261
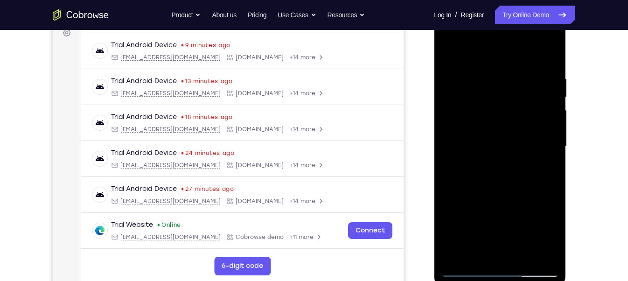
scroll to position [140, 0]
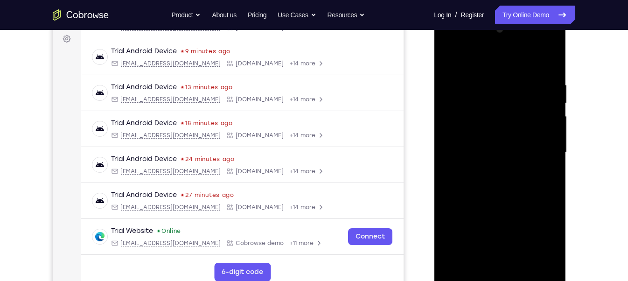
click at [549, 135] on div at bounding box center [500, 152] width 118 height 261
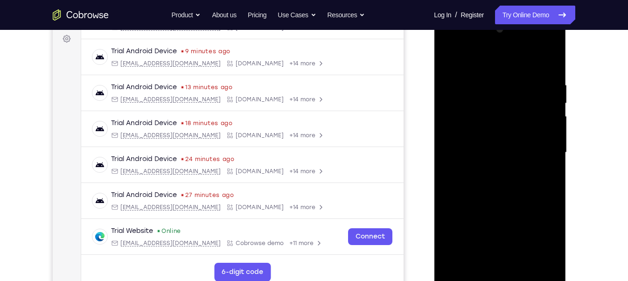
click at [549, 135] on div at bounding box center [500, 152] width 118 height 261
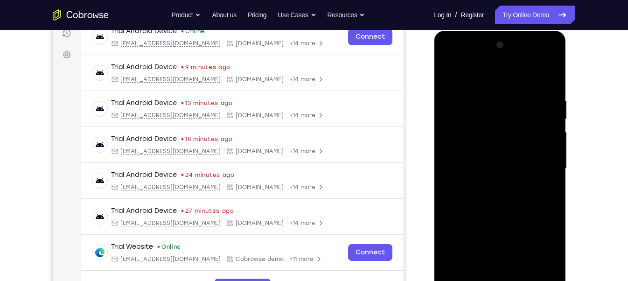
scroll to position [124, 0]
click at [553, 126] on div at bounding box center [500, 168] width 118 height 261
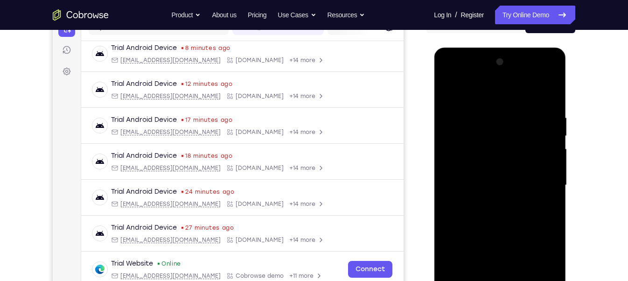
scroll to position [105, 0]
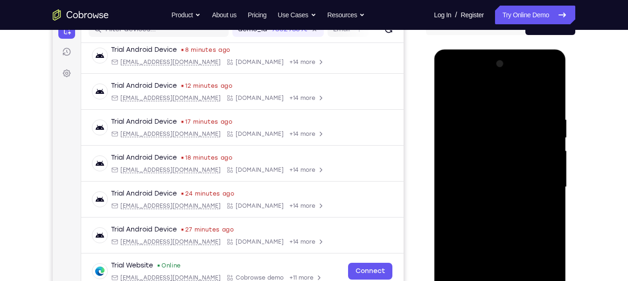
click at [550, 65] on div at bounding box center [500, 186] width 118 height 261
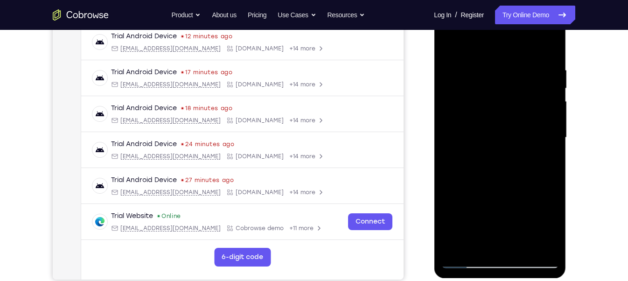
scroll to position [157, 0]
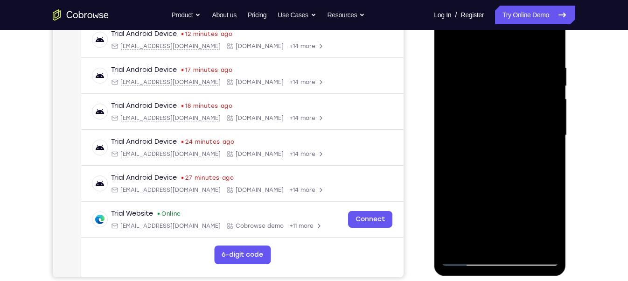
click at [507, 199] on div at bounding box center [500, 135] width 118 height 261
click at [554, 141] on div at bounding box center [500, 135] width 118 height 261
click at [545, 247] on div at bounding box center [500, 135] width 118 height 261
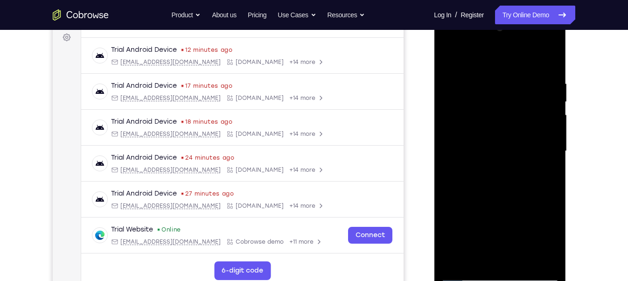
scroll to position [141, 0]
click at [451, 158] on div at bounding box center [500, 151] width 118 height 261
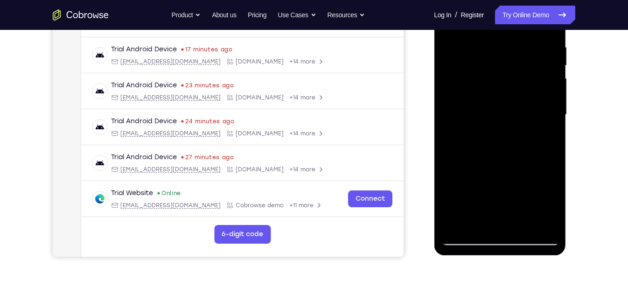
click at [531, 142] on div at bounding box center [500, 114] width 118 height 261
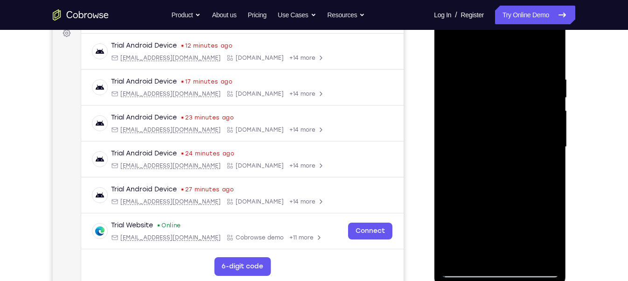
scroll to position [144, 0]
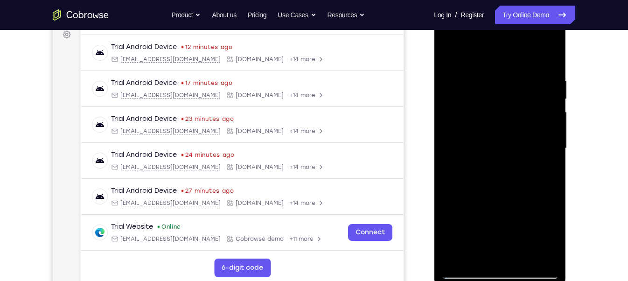
click at [452, 147] on div at bounding box center [500, 148] width 118 height 261
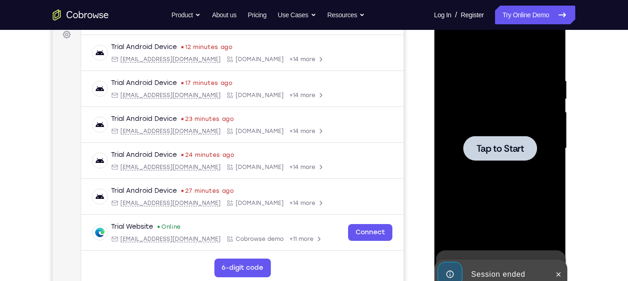
click at [480, 147] on span "Tap to Start" at bounding box center [500, 148] width 48 height 9
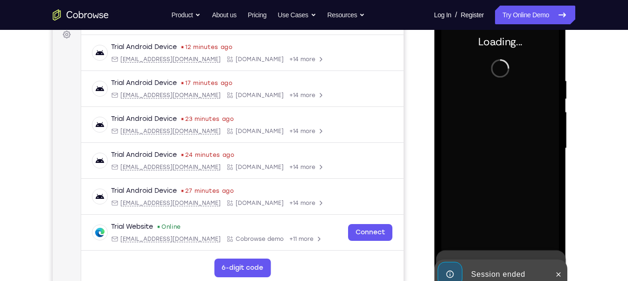
scroll to position [138, 0]
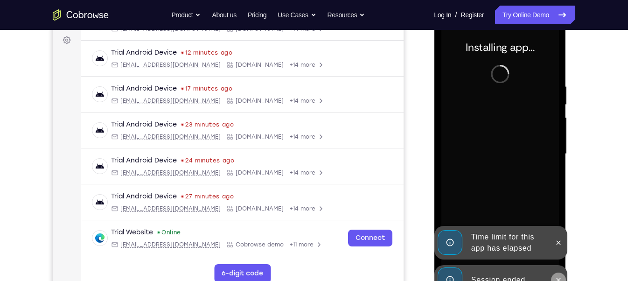
click at [564, 275] on button at bounding box center [558, 280] width 15 height 15
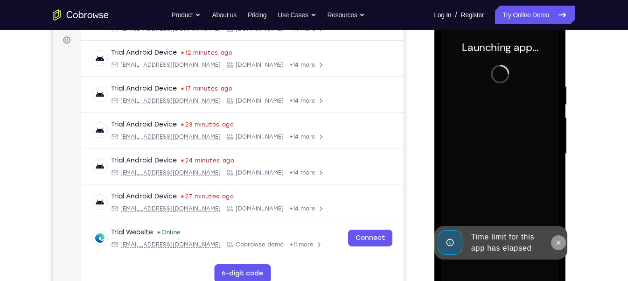
click at [555, 240] on icon at bounding box center [557, 242] width 7 height 7
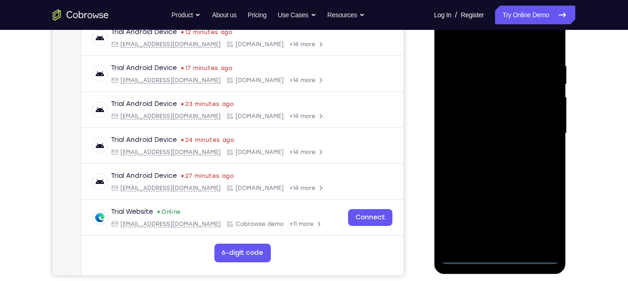
scroll to position [0, 0]
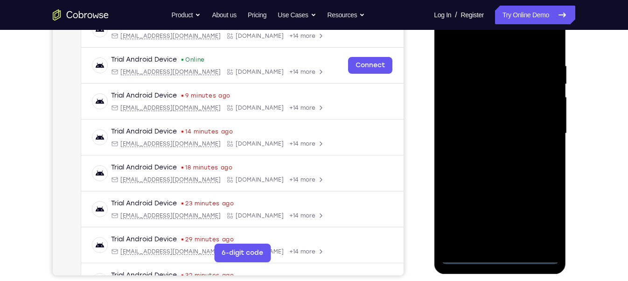
click at [500, 259] on div at bounding box center [500, 133] width 118 height 261
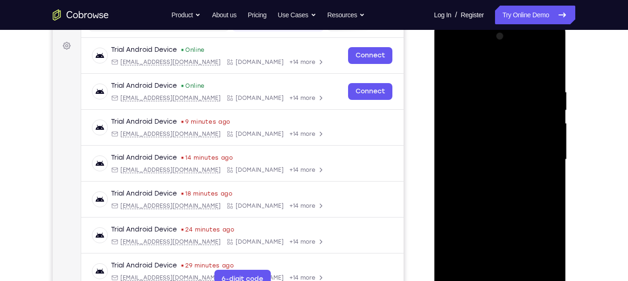
scroll to position [133, 0]
click at [542, 241] on div at bounding box center [500, 158] width 118 height 261
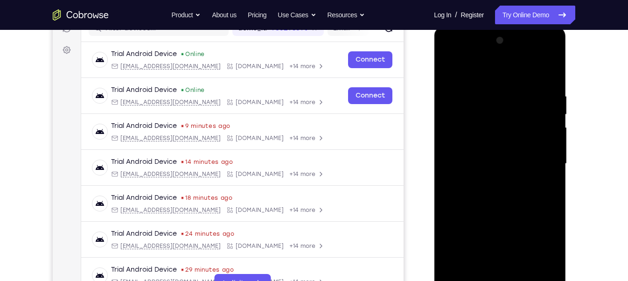
scroll to position [128, 0]
click at [449, 54] on div at bounding box center [500, 164] width 118 height 261
click at [540, 161] on div at bounding box center [500, 164] width 118 height 261
click at [487, 178] on div at bounding box center [500, 164] width 118 height 261
click at [513, 153] on div at bounding box center [500, 164] width 118 height 261
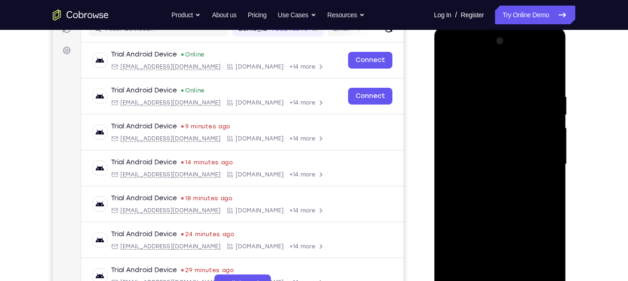
click at [501, 146] on div at bounding box center [500, 164] width 118 height 261
click at [541, 144] on div at bounding box center [500, 164] width 118 height 261
click at [498, 161] on div at bounding box center [500, 164] width 118 height 261
click at [511, 190] on div at bounding box center [500, 164] width 118 height 261
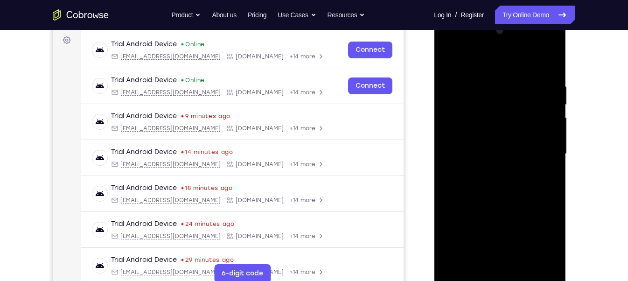
scroll to position [139, 0]
click at [516, 182] on div at bounding box center [500, 153] width 118 height 261
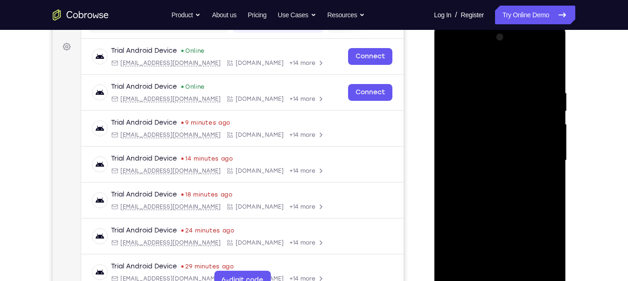
scroll to position [131, 0]
click at [503, 188] on div at bounding box center [500, 161] width 118 height 261
click at [549, 78] on div at bounding box center [500, 161] width 118 height 261
click at [548, 268] on div at bounding box center [500, 161] width 118 height 261
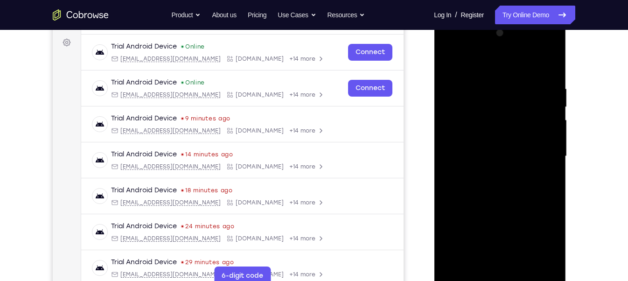
click at [544, 266] on div at bounding box center [500, 156] width 118 height 261
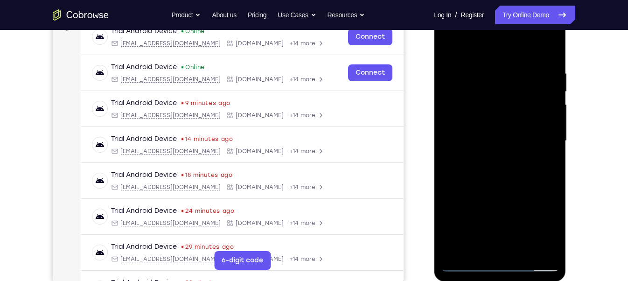
scroll to position [133, 0]
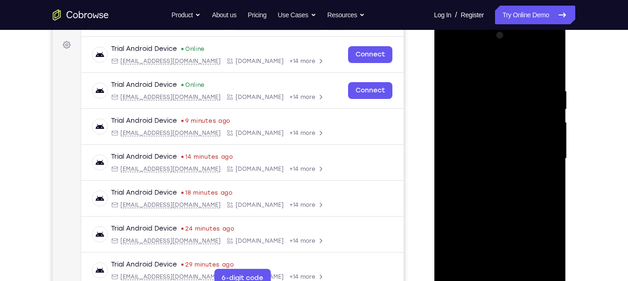
drag, startPoint x: 504, startPoint y: 198, endPoint x: 505, endPoint y: 127, distance: 70.9
click at [505, 131] on div at bounding box center [500, 158] width 118 height 261
click at [508, 139] on div at bounding box center [500, 158] width 118 height 261
drag, startPoint x: 537, startPoint y: 120, endPoint x: 531, endPoint y: 159, distance: 38.7
click at [531, 159] on div at bounding box center [500, 158] width 118 height 261
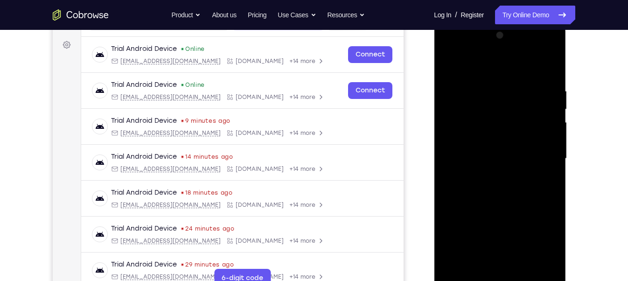
click at [554, 154] on div at bounding box center [500, 158] width 118 height 261
click at [553, 150] on div at bounding box center [500, 158] width 118 height 261
click at [553, 152] on div at bounding box center [500, 159] width 118 height 261
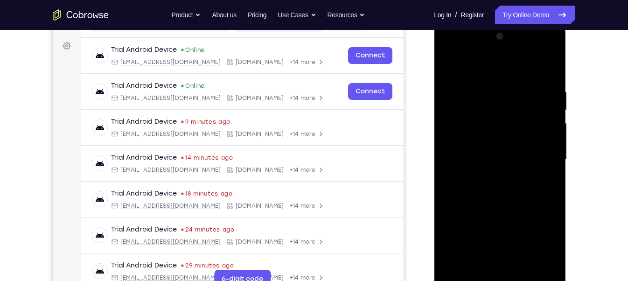
click at [553, 152] on div at bounding box center [500, 159] width 118 height 261
click at [452, 70] on div at bounding box center [500, 159] width 118 height 261
click at [449, 63] on div at bounding box center [500, 159] width 118 height 261
click at [512, 152] on div at bounding box center [500, 159] width 118 height 261
click at [546, 131] on div at bounding box center [500, 159] width 118 height 261
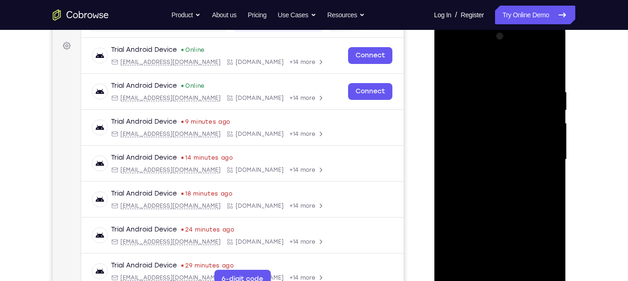
click at [547, 143] on div at bounding box center [500, 159] width 118 height 261
click at [539, 141] on div at bounding box center [500, 159] width 118 height 261
click at [547, 144] on div at bounding box center [500, 159] width 118 height 261
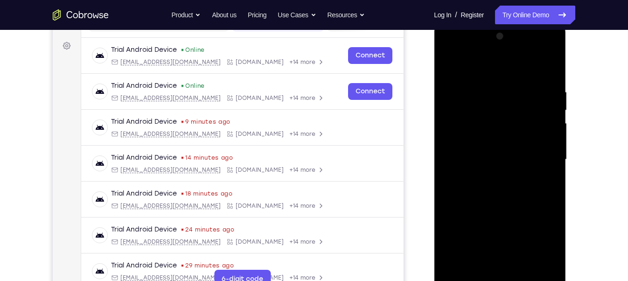
click at [550, 37] on div at bounding box center [500, 159] width 118 height 261
click at [449, 161] on div at bounding box center [500, 159] width 118 height 261
click at [551, 37] on div at bounding box center [500, 159] width 118 height 261
drag, startPoint x: 470, startPoint y: 165, endPoint x: 531, endPoint y: 148, distance: 63.4
click at [531, 148] on div at bounding box center [500, 159] width 118 height 261
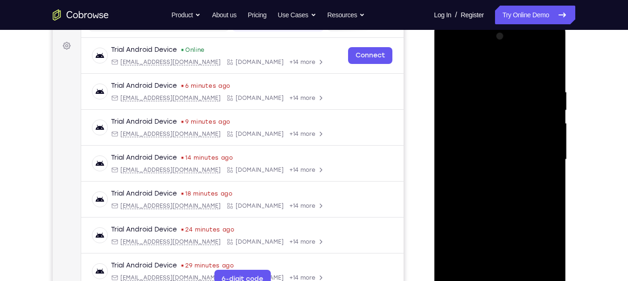
click at [452, 163] on div at bounding box center [500, 159] width 118 height 261
click at [541, 154] on div at bounding box center [500, 159] width 118 height 261
click at [540, 165] on div at bounding box center [500, 159] width 118 height 261
click at [549, 169] on div at bounding box center [500, 159] width 118 height 261
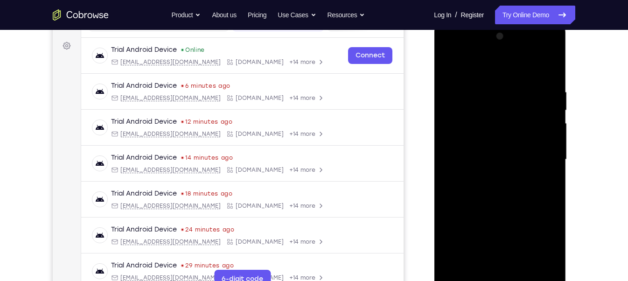
click at [548, 226] on div at bounding box center [500, 159] width 118 height 261
click at [548, 218] on div at bounding box center [500, 159] width 118 height 261
click at [547, 210] on div at bounding box center [500, 159] width 118 height 261
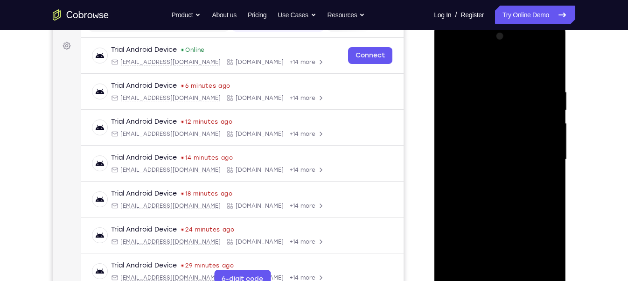
click at [547, 210] on div at bounding box center [500, 159] width 118 height 261
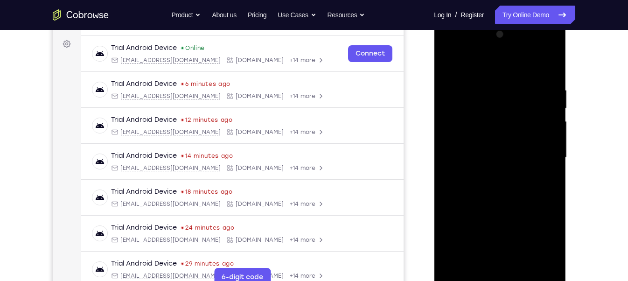
click at [549, 191] on div at bounding box center [500, 157] width 118 height 261
click at [445, 185] on div at bounding box center [500, 157] width 118 height 261
click at [535, 141] on div at bounding box center [500, 157] width 118 height 261
click at [545, 149] on div at bounding box center [500, 157] width 118 height 261
click at [545, 148] on div at bounding box center [500, 157] width 118 height 261
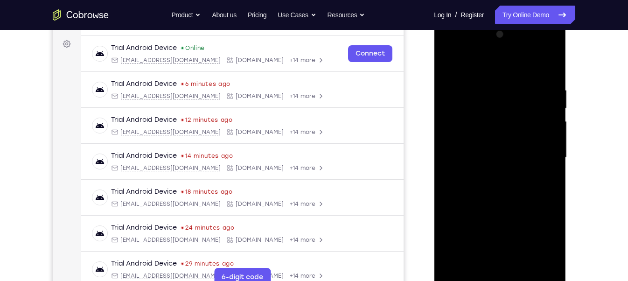
click at [554, 151] on div at bounding box center [500, 157] width 118 height 261
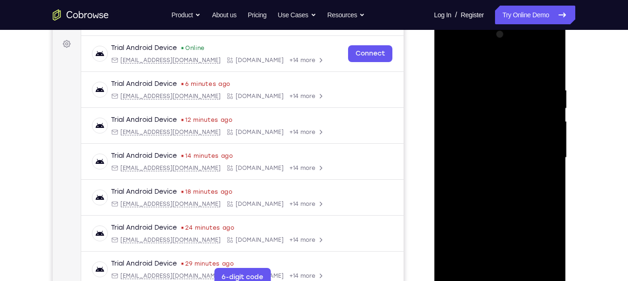
click at [552, 152] on div at bounding box center [500, 157] width 118 height 261
click at [552, 151] on div at bounding box center [500, 157] width 118 height 261
click at [545, 159] on div at bounding box center [500, 157] width 118 height 261
click at [459, 136] on div at bounding box center [500, 157] width 118 height 261
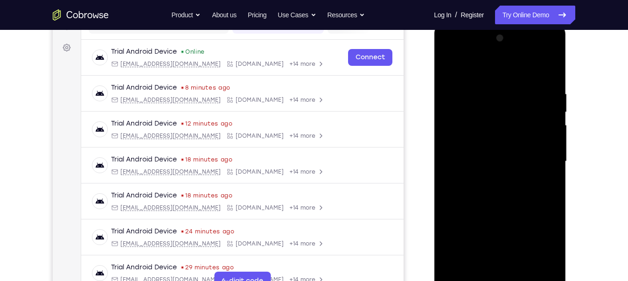
scroll to position [130, 0]
click at [550, 40] on div at bounding box center [500, 162] width 118 height 261
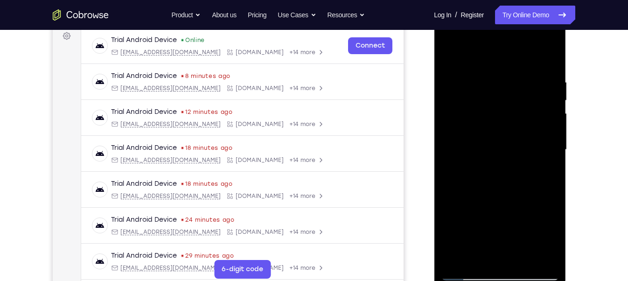
scroll to position [142, 0]
drag, startPoint x: 485, startPoint y: 218, endPoint x: 493, endPoint y: 131, distance: 87.2
click at [493, 131] on div at bounding box center [500, 150] width 118 height 261
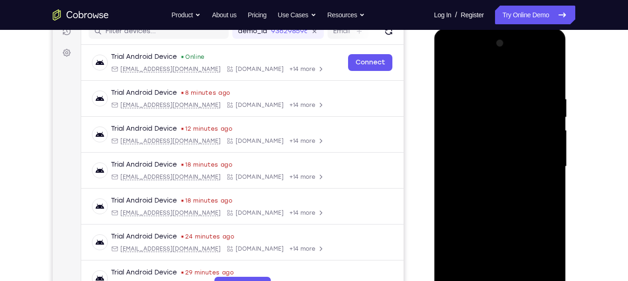
scroll to position [125, 0]
click at [456, 146] on div at bounding box center [500, 166] width 118 height 261
drag, startPoint x: 502, startPoint y: 179, endPoint x: 508, endPoint y: 147, distance: 32.2
click at [508, 147] on div at bounding box center [500, 166] width 118 height 261
click at [447, 71] on div at bounding box center [500, 166] width 118 height 261
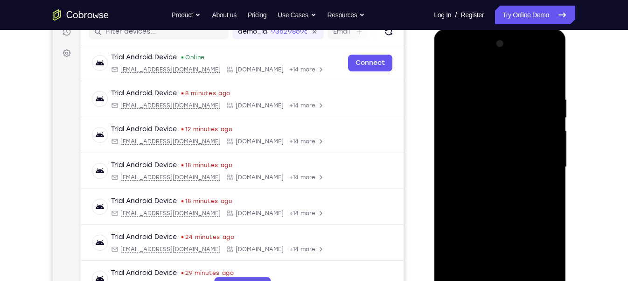
drag, startPoint x: 503, startPoint y: 229, endPoint x: 504, endPoint y: 163, distance: 65.3
click at [504, 163] on div at bounding box center [500, 166] width 118 height 261
click at [499, 135] on div at bounding box center [500, 166] width 118 height 261
drag, startPoint x: 528, startPoint y: 155, endPoint x: 522, endPoint y: 224, distance: 69.3
click at [522, 224] on div at bounding box center [500, 166] width 118 height 261
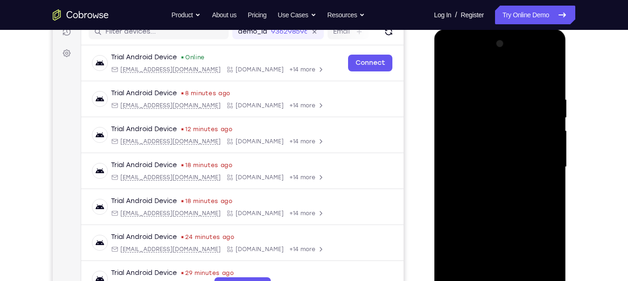
click at [449, 71] on div at bounding box center [500, 166] width 118 height 261
drag, startPoint x: 488, startPoint y: 244, endPoint x: 494, endPoint y: 168, distance: 76.8
click at [494, 168] on div at bounding box center [500, 166] width 118 height 261
click at [498, 202] on div at bounding box center [500, 166] width 118 height 261
drag, startPoint x: 543, startPoint y: 145, endPoint x: 538, endPoint y: 166, distance: 22.1
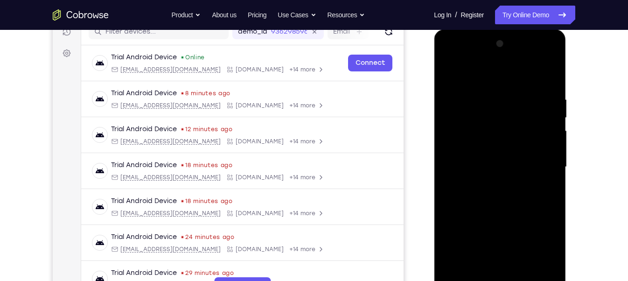
click at [538, 166] on div at bounding box center [500, 166] width 118 height 261
click at [554, 165] on div at bounding box center [500, 166] width 118 height 261
click at [552, 168] on div at bounding box center [500, 166] width 118 height 261
click at [551, 89] on div at bounding box center [500, 166] width 118 height 261
click at [504, 189] on div at bounding box center [500, 166] width 118 height 261
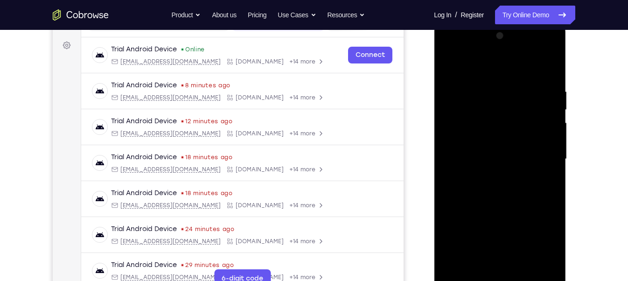
scroll to position [133, 0]
click at [456, 270] on div at bounding box center [500, 158] width 118 height 261
drag, startPoint x: 488, startPoint y: 147, endPoint x: 486, endPoint y: 173, distance: 25.7
click at [486, 167] on div at bounding box center [500, 158] width 118 height 261
click at [513, 180] on div at bounding box center [500, 158] width 118 height 261
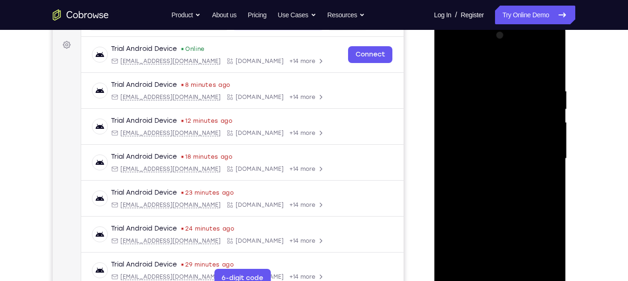
click at [550, 266] on div at bounding box center [500, 158] width 118 height 261
drag, startPoint x: 512, startPoint y: 227, endPoint x: 508, endPoint y: 162, distance: 65.4
click at [508, 172] on div at bounding box center [500, 158] width 118 height 261
drag, startPoint x: 506, startPoint y: 201, endPoint x: 497, endPoint y: 113, distance: 88.2
click at [498, 146] on div at bounding box center [500, 158] width 118 height 261
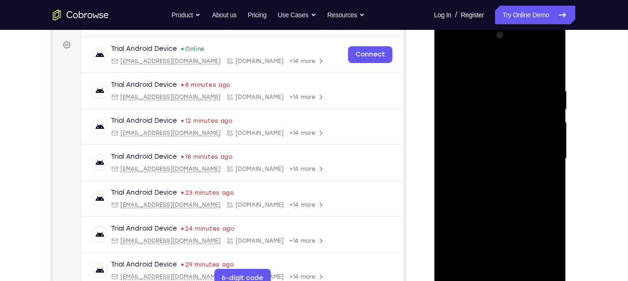
drag, startPoint x: 509, startPoint y: 80, endPoint x: 510, endPoint y: 71, distance: 9.4
click at [510, 73] on div at bounding box center [500, 158] width 118 height 261
drag, startPoint x: 489, startPoint y: 237, endPoint x: 495, endPoint y: 140, distance: 97.2
drag, startPoint x: 495, startPoint y: 140, endPoint x: 535, endPoint y: 229, distance: 98.0
click at [535, 229] on div at bounding box center [500, 158] width 118 height 261
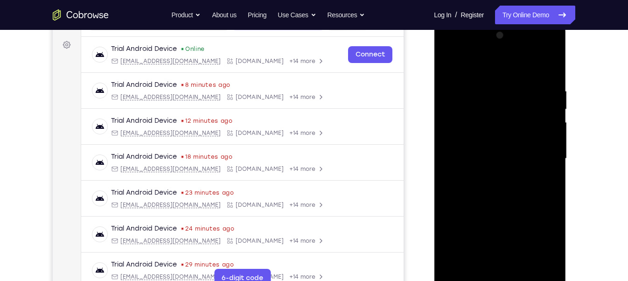
drag, startPoint x: 527, startPoint y: 225, endPoint x: 524, endPoint y: 162, distance: 63.1
click at [524, 162] on div at bounding box center [500, 158] width 118 height 261
